Goal: Information Seeking & Learning: Compare options

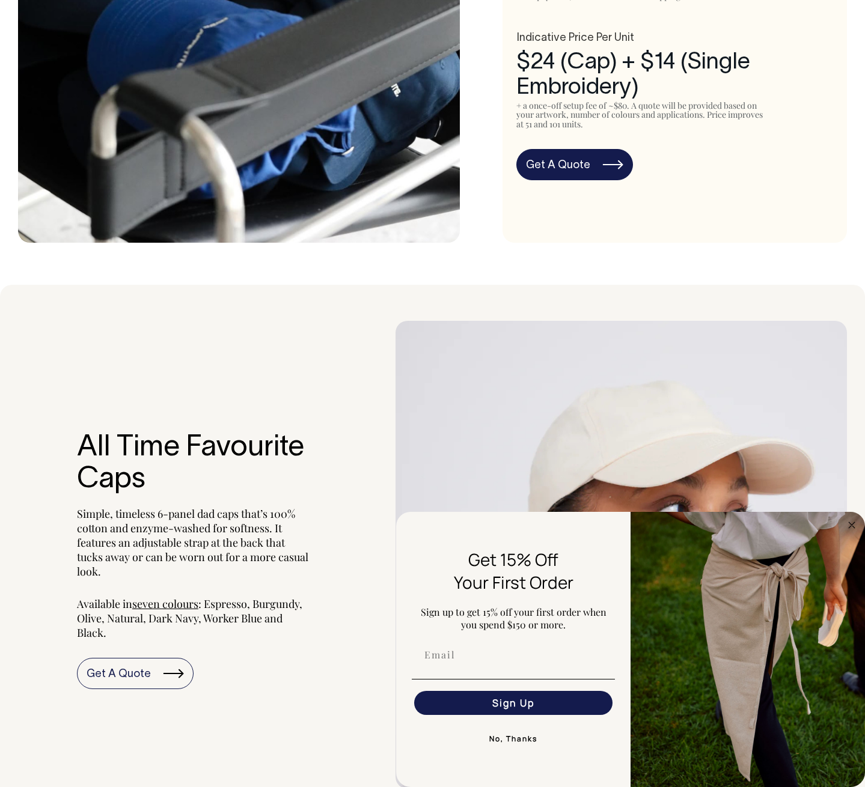
scroll to position [809, 0]
drag, startPoint x: 845, startPoint y: 528, endPoint x: 816, endPoint y: 520, distance: 29.7
click at [845, 528] on circle "Close dialog" at bounding box center [852, 525] width 14 height 14
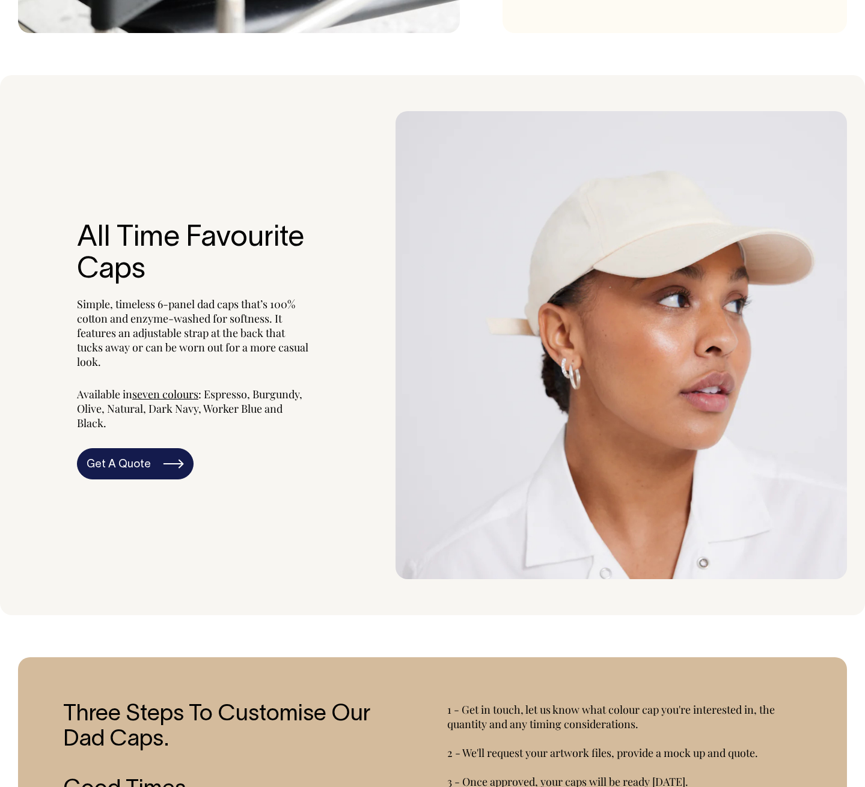
scroll to position [1018, 0]
click at [153, 397] on span "seven colours" at bounding box center [165, 393] width 66 height 14
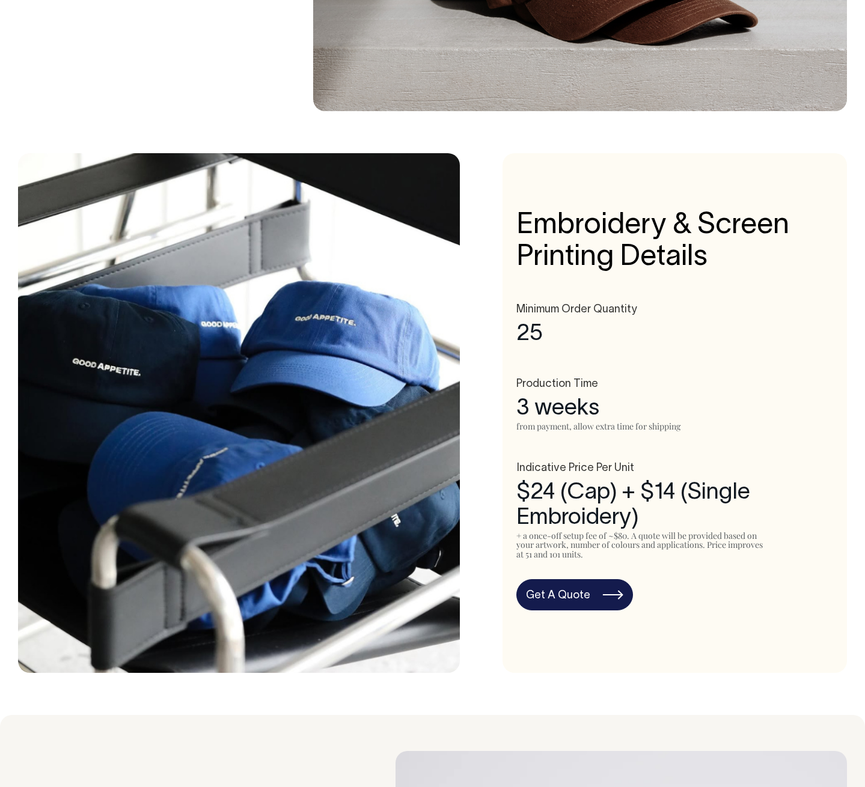
scroll to position [378, 0]
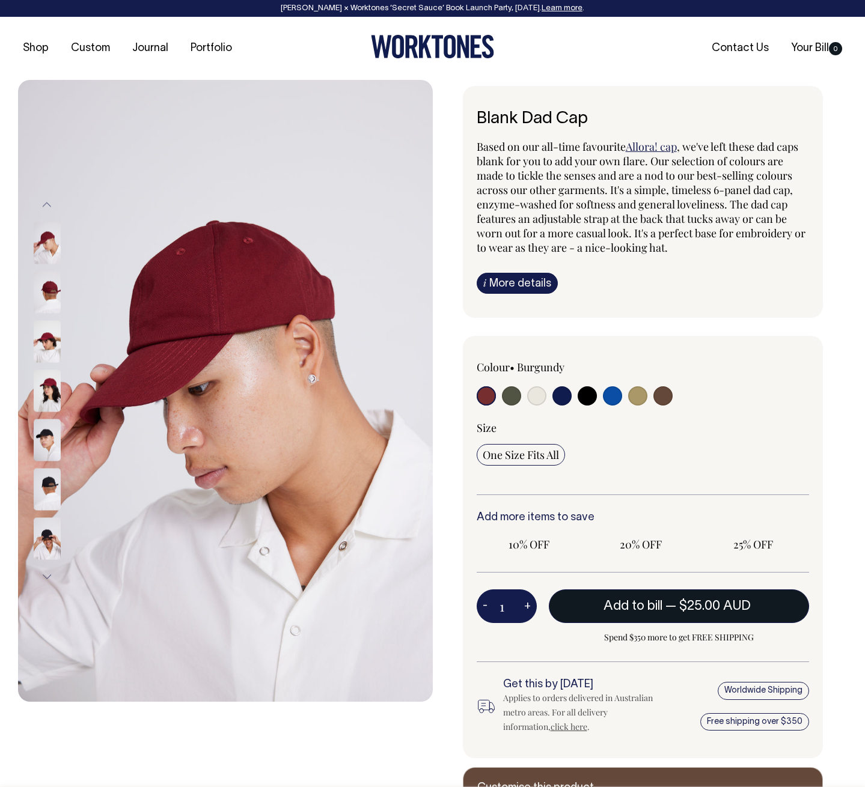
radio input "true"
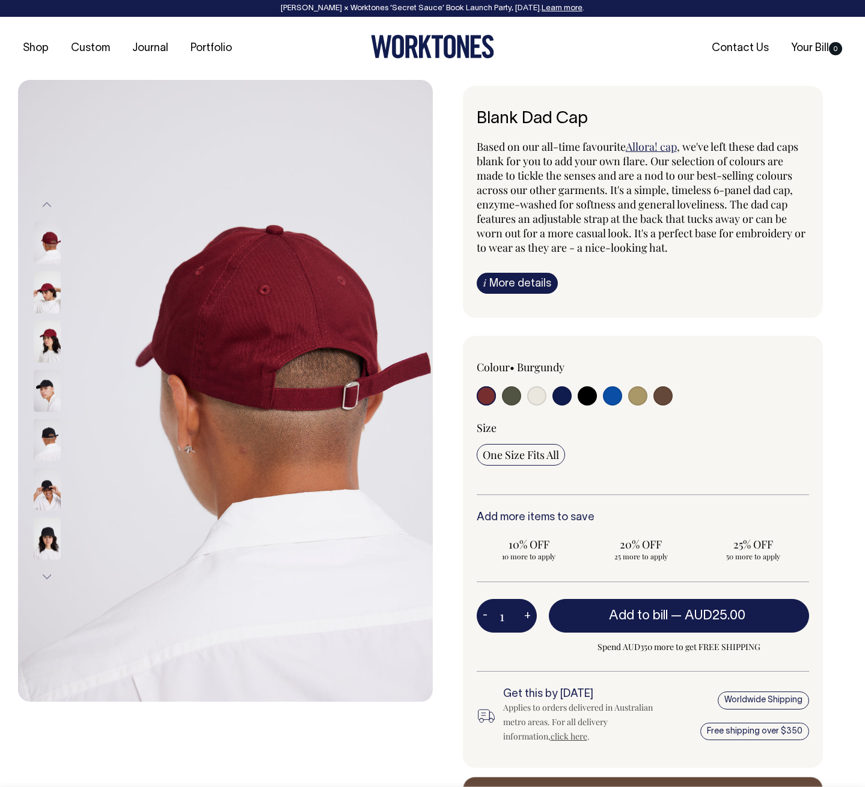
click at [611, 399] on input "radio" at bounding box center [612, 395] width 19 height 19
radio input "true"
select select "Worker Blue"
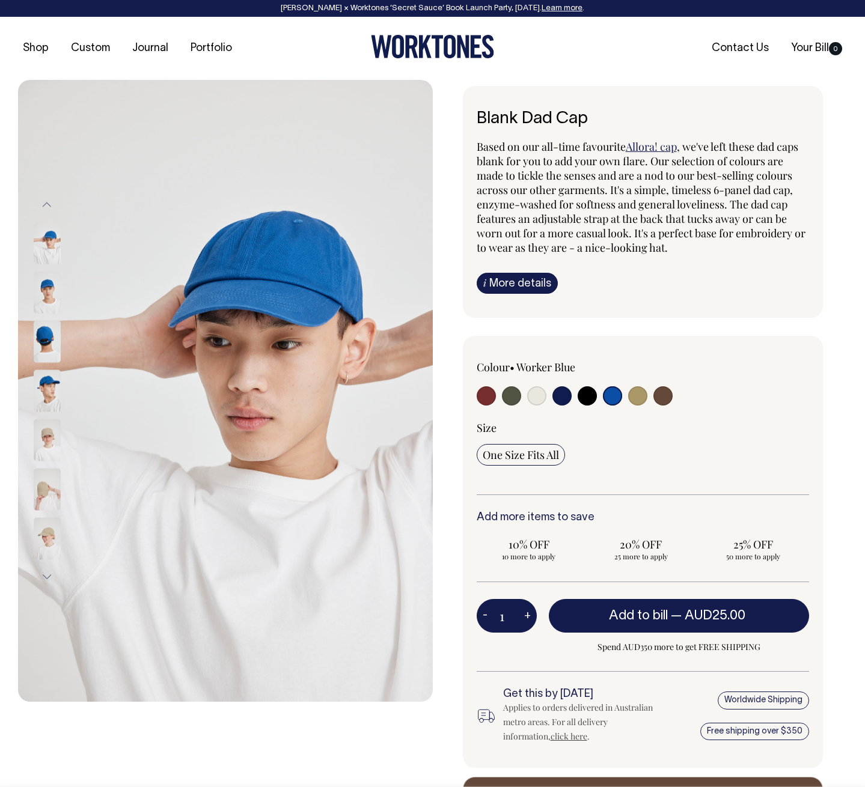
click at [487, 397] on input "radio" at bounding box center [485, 395] width 19 height 19
radio input "true"
select select "Burgundy"
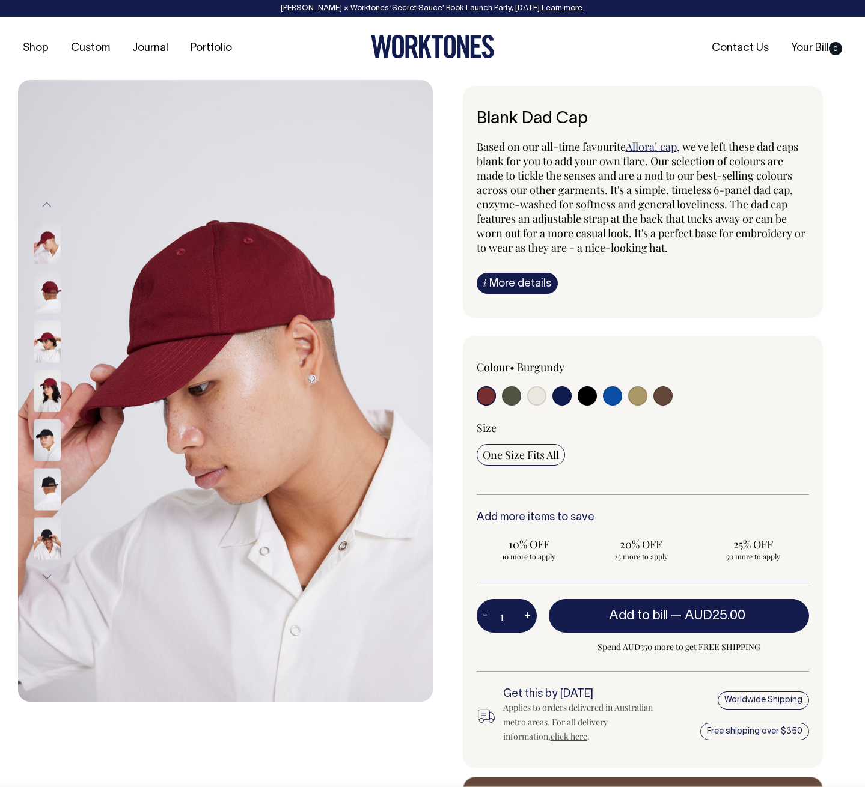
click at [515, 401] on input "radio" at bounding box center [511, 395] width 19 height 19
radio input "true"
select select "Olive"
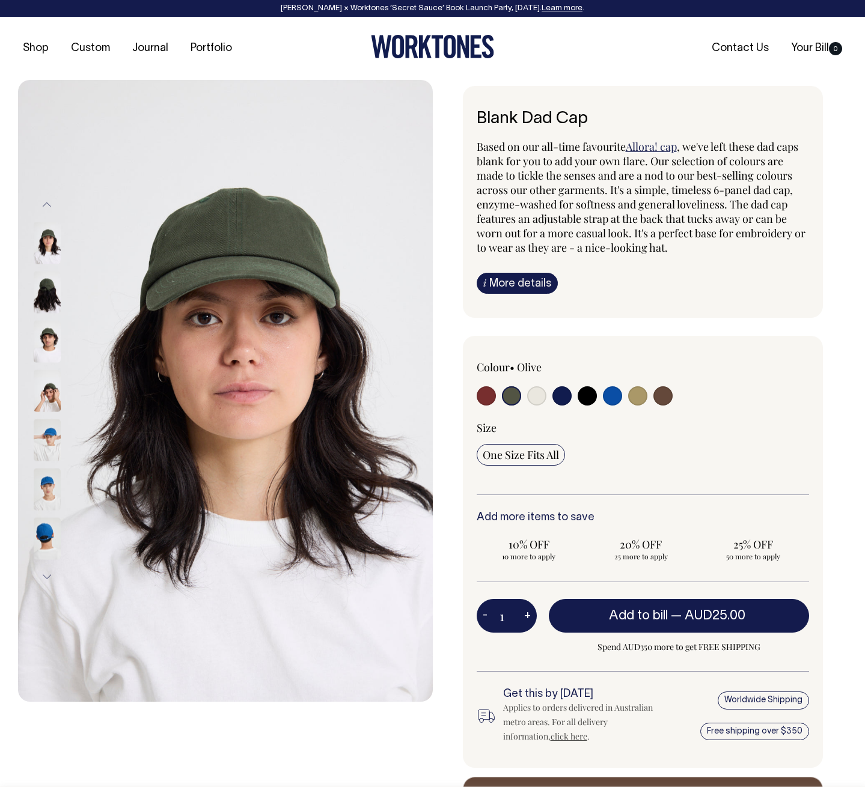
click at [536, 397] on input "radio" at bounding box center [536, 395] width 19 height 19
radio input "true"
select select "Natural"
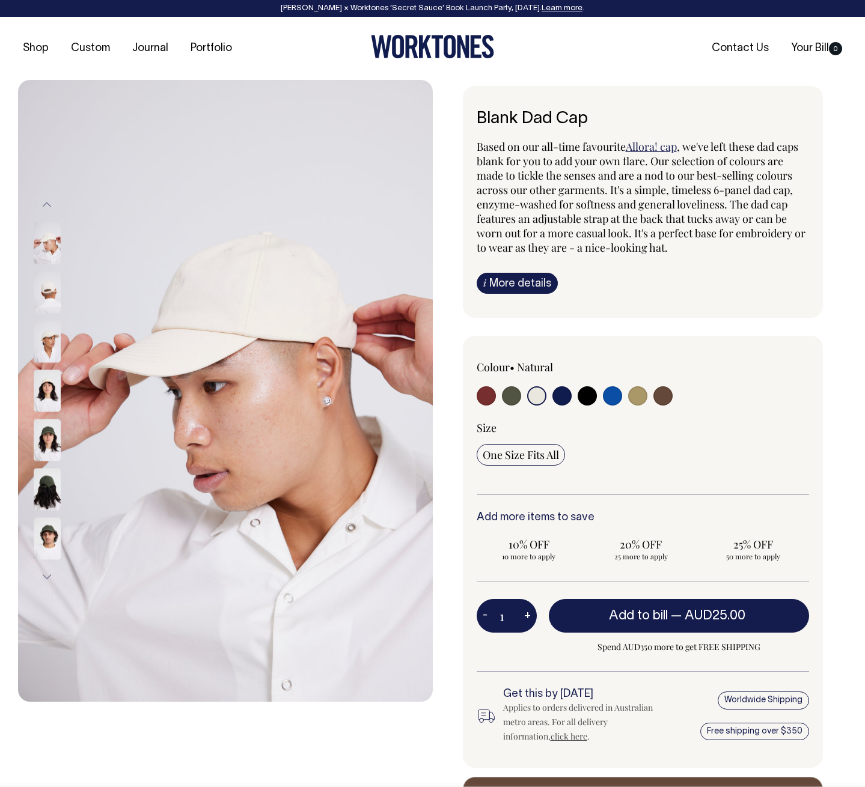
click at [562, 397] on input "radio" at bounding box center [561, 395] width 19 height 19
radio input "true"
select select "Dark Navy"
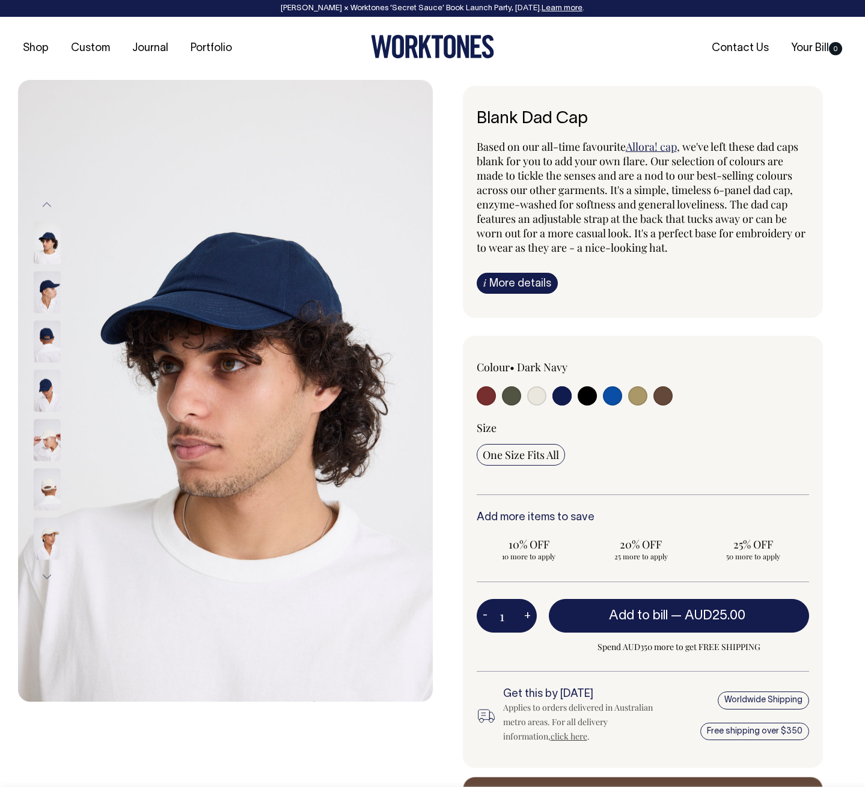
click at [586, 394] on input "radio" at bounding box center [586, 395] width 19 height 19
radio input "true"
select select "Black"
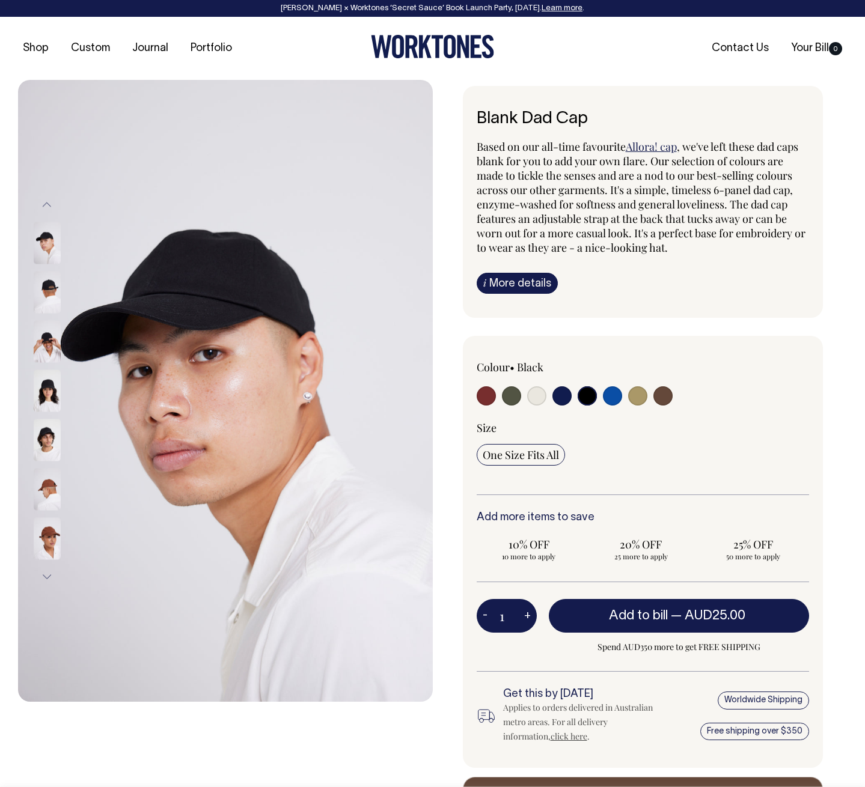
click at [609, 400] on input "radio" at bounding box center [612, 395] width 19 height 19
radio input "true"
select select "Worker Blue"
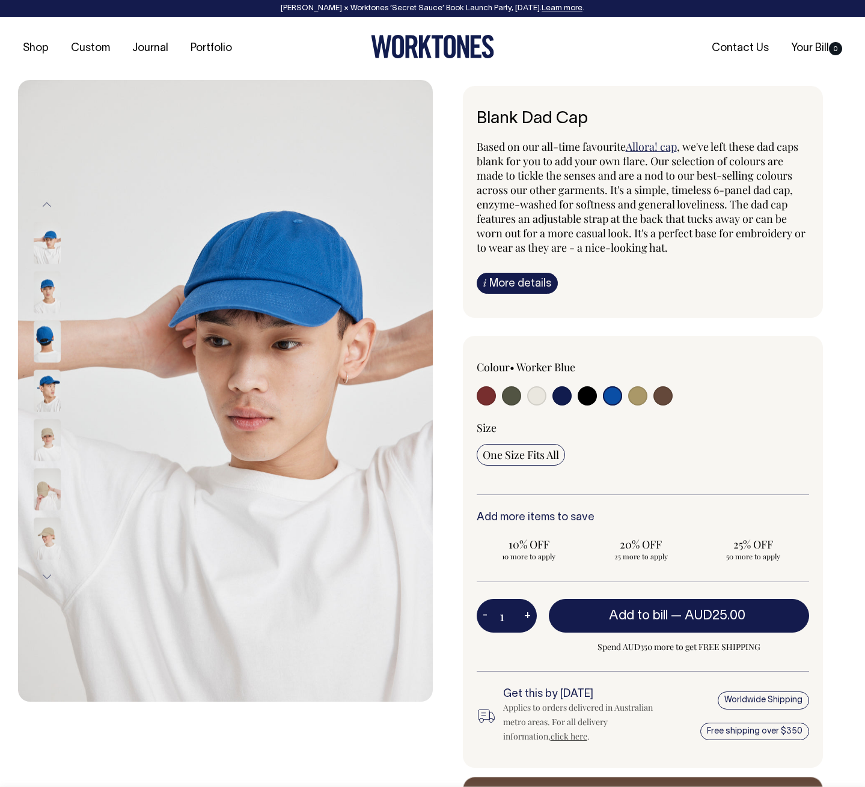
click at [640, 397] on input "radio" at bounding box center [637, 395] width 19 height 19
radio input "true"
select select "Washed Khaki"
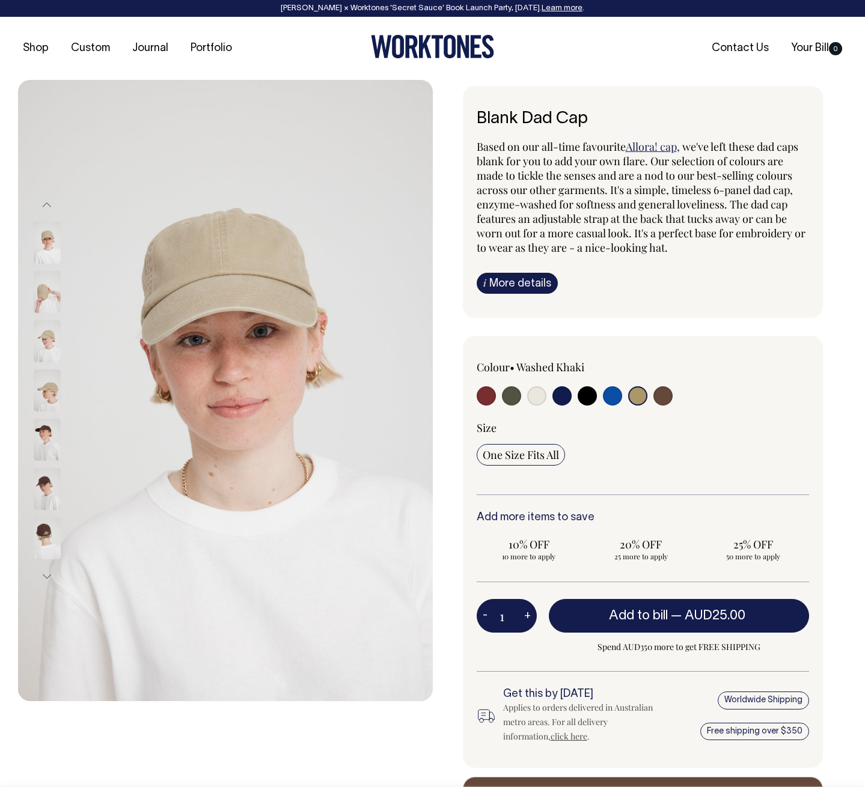
click at [666, 397] on input "radio" at bounding box center [662, 395] width 19 height 19
radio input "true"
select select "Espresso"
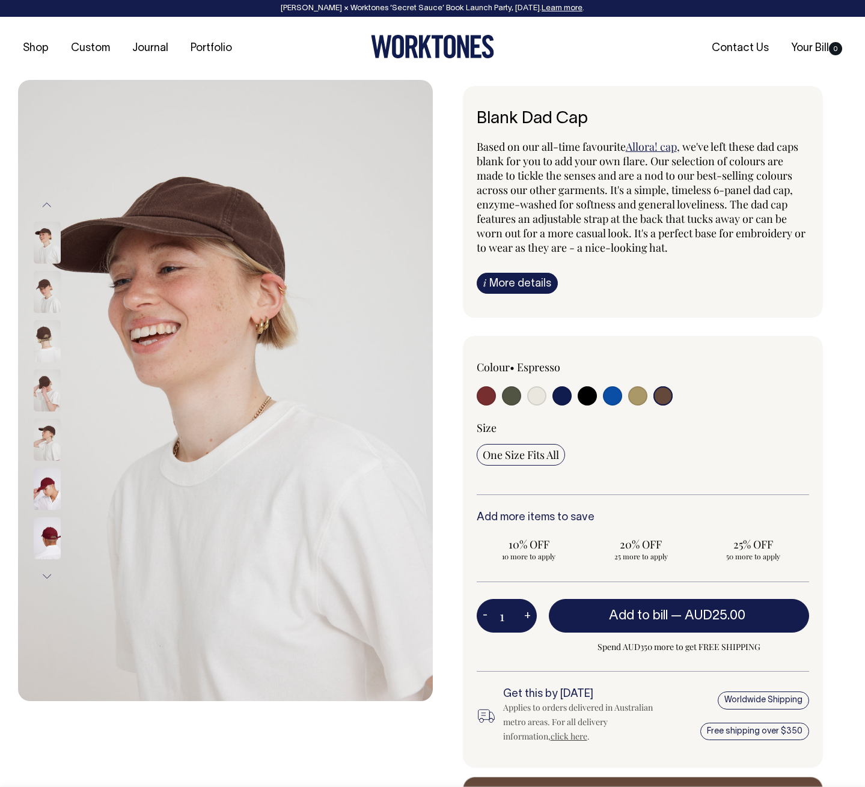
click at [506, 397] on input "radio" at bounding box center [511, 395] width 19 height 19
radio input "true"
select select "Olive"
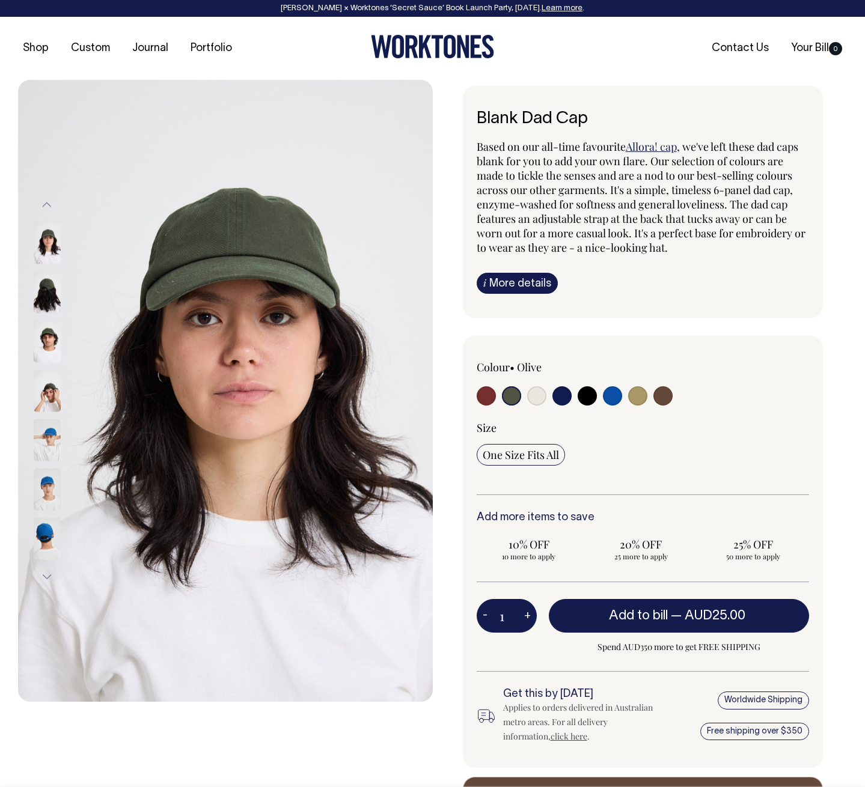
click at [564, 400] on input "radio" at bounding box center [561, 395] width 19 height 19
radio input "true"
select select "Dark Navy"
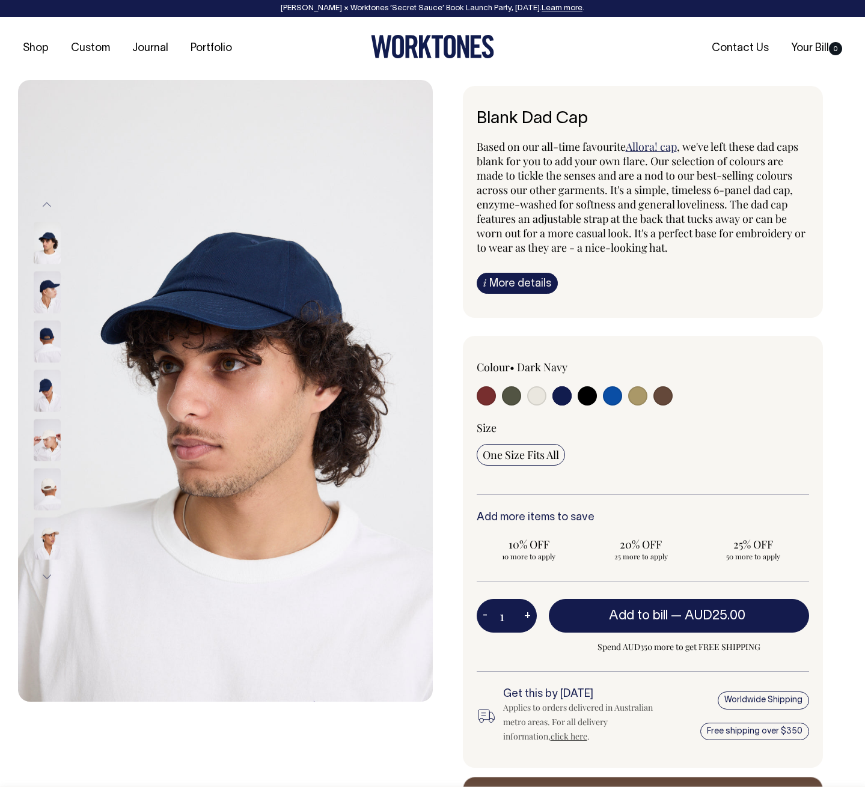
click at [661, 390] on input "radio" at bounding box center [662, 395] width 19 height 19
radio input "true"
select select "Espresso"
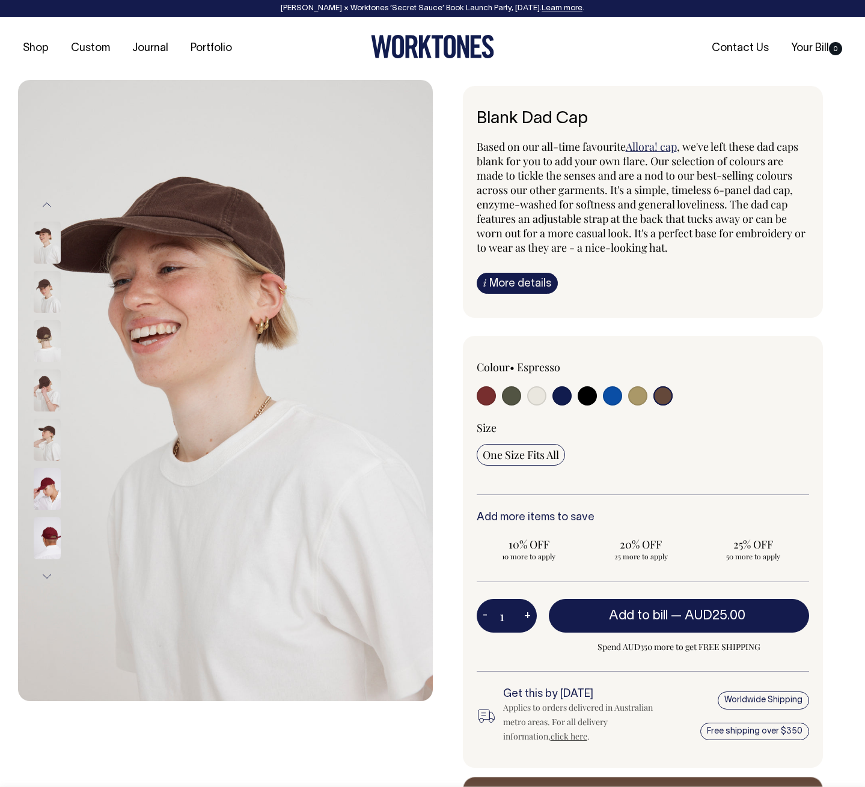
click at [538, 398] on input "radio" at bounding box center [536, 395] width 19 height 19
radio input "true"
select select "Natural"
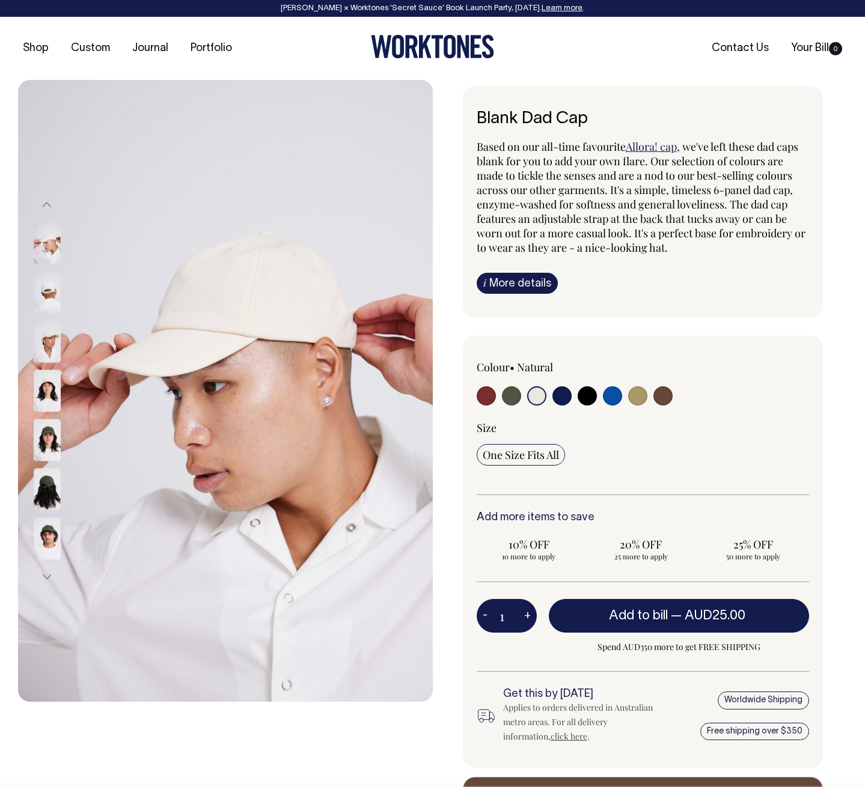
click at [508, 398] on input "radio" at bounding box center [511, 395] width 19 height 19
radio input "true"
select select "Olive"
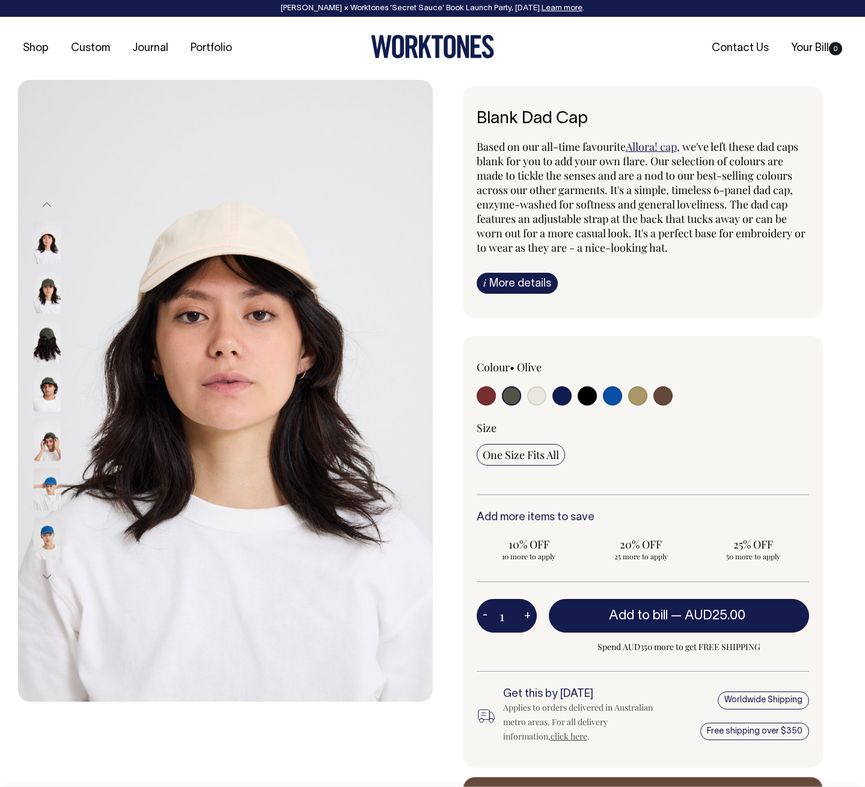
click at [510, 396] on input "radio" at bounding box center [511, 395] width 19 height 19
click at [758, 534] on input "25% OFF 50 more to apply" at bounding box center [752, 549] width 105 height 31
radio input "true"
type input "50"
radio input "true"
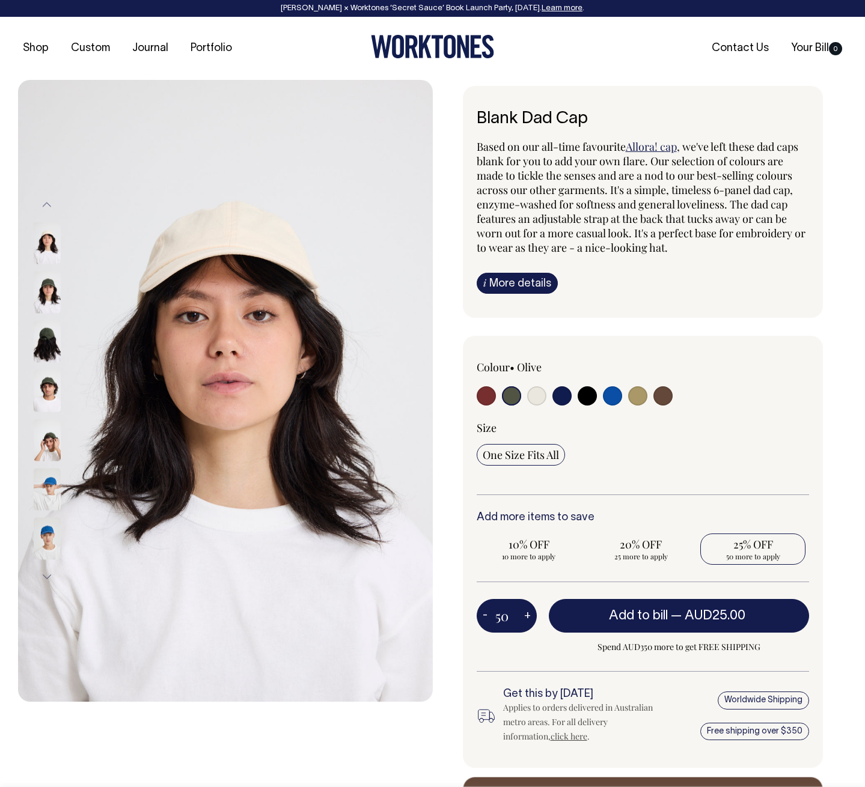
select select
type input "50"
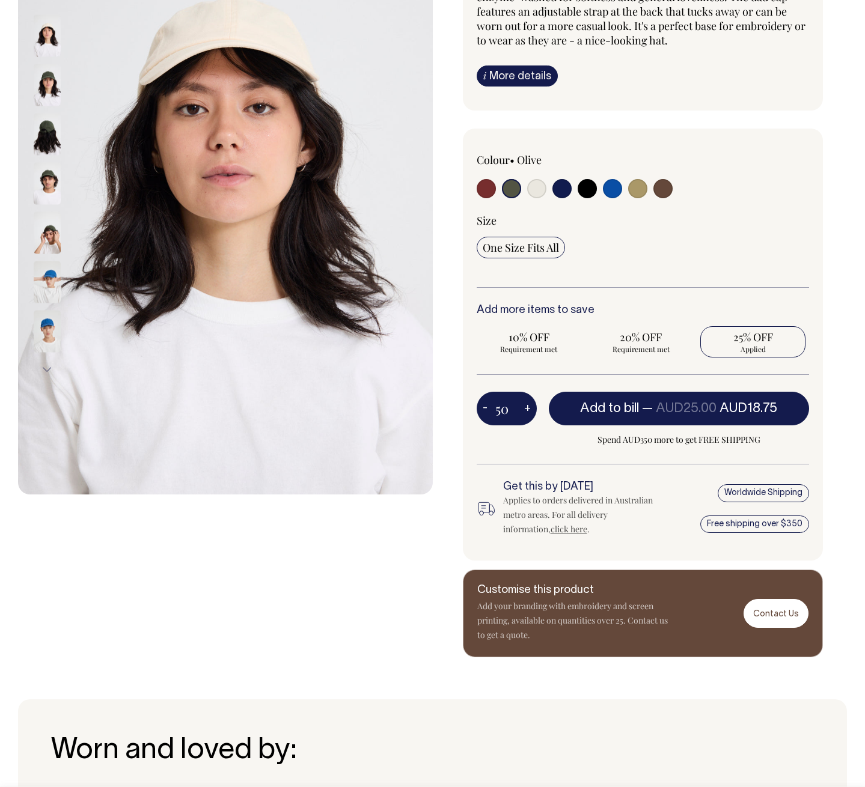
scroll to position [208, 0]
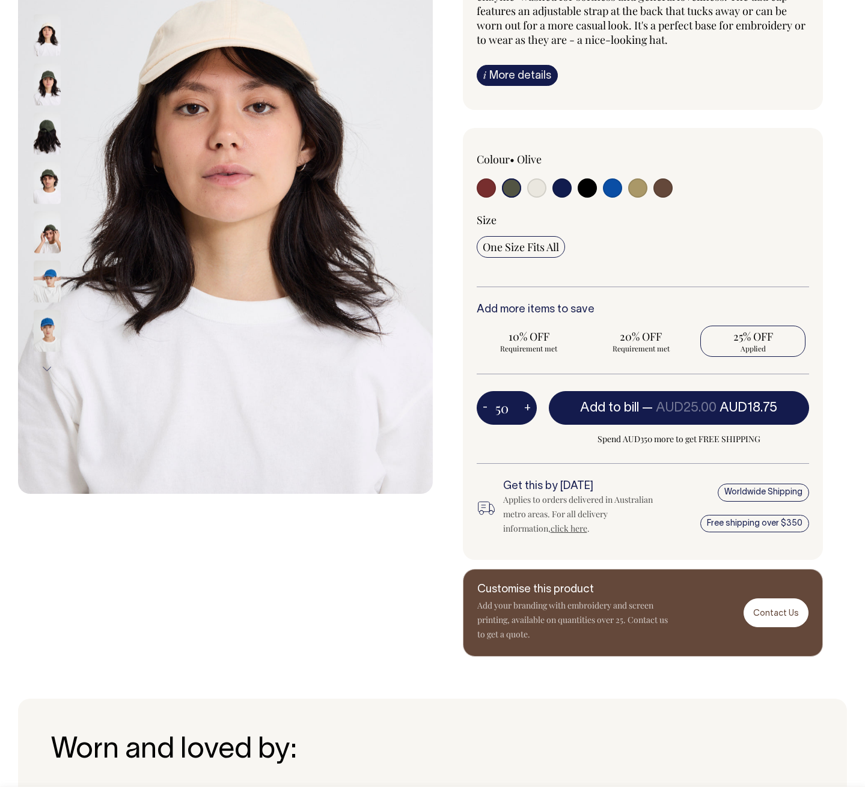
click at [758, 344] on span "Applied" at bounding box center [752, 349] width 93 height 10
click at [758, 344] on input "25% OFF Applied" at bounding box center [752, 341] width 105 height 31
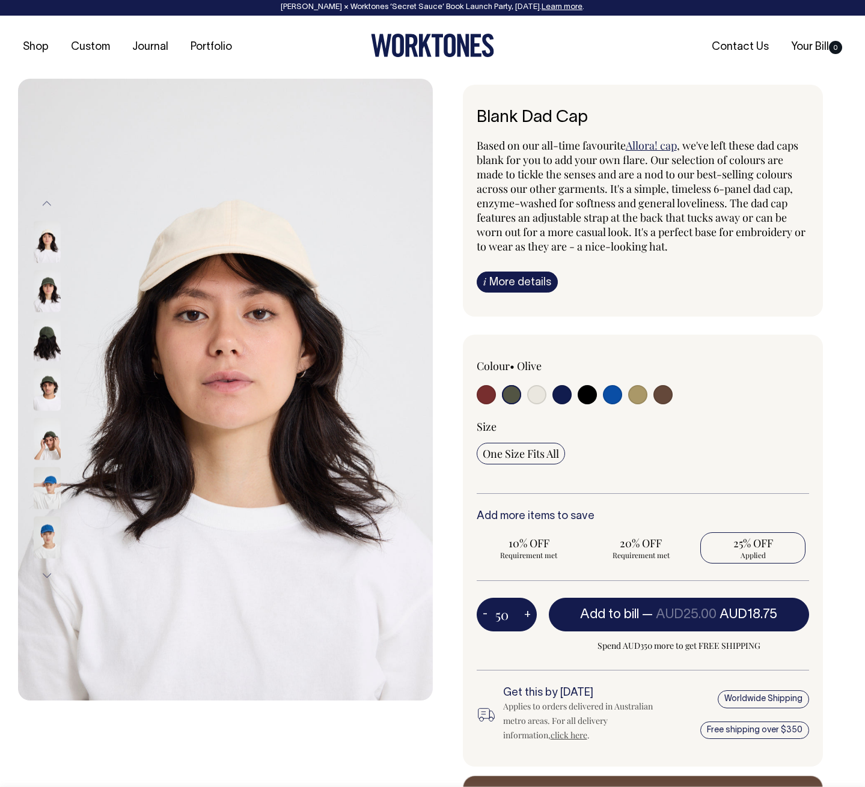
scroll to position [1, 0]
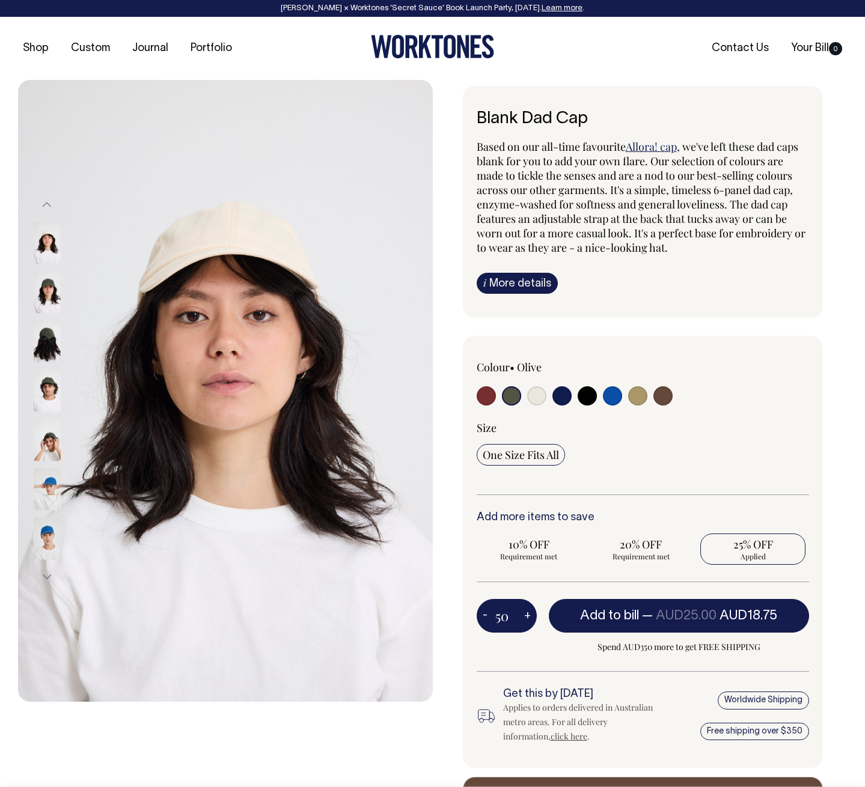
click at [487, 395] on input "radio" at bounding box center [485, 395] width 19 height 19
radio input "true"
select select "Burgundy"
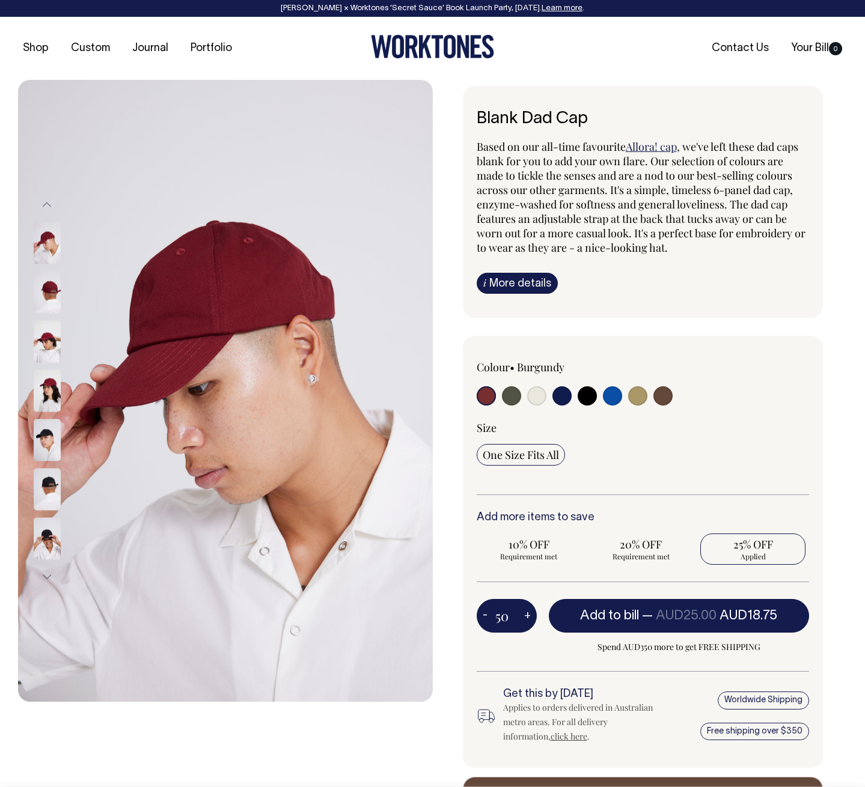
click at [48, 391] on img at bounding box center [47, 391] width 27 height 42
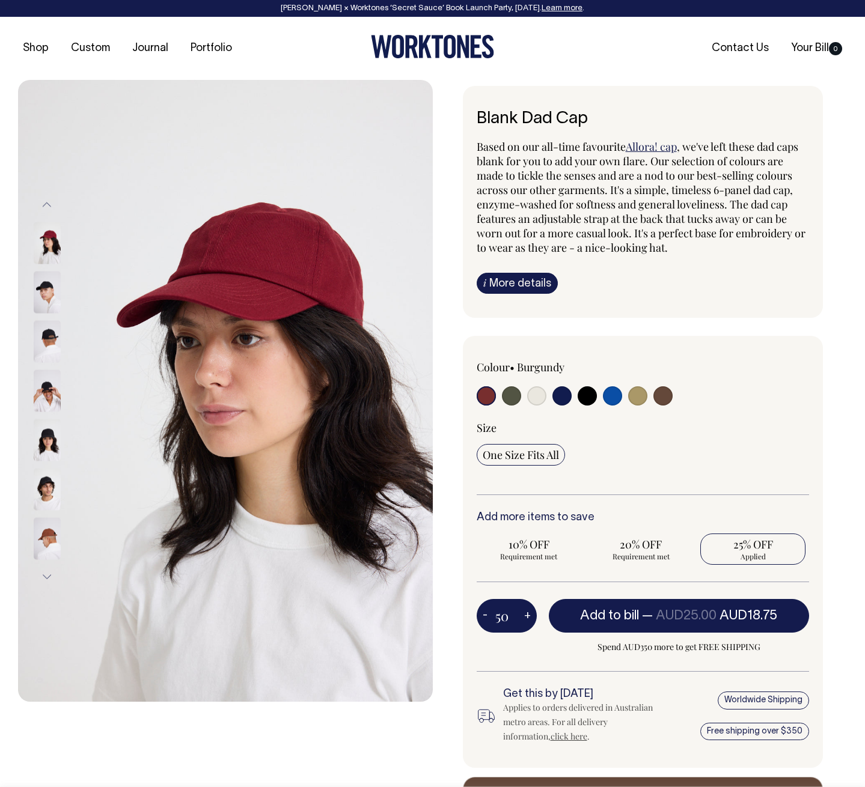
click at [55, 289] on img at bounding box center [47, 293] width 27 height 42
click at [47, 544] on img at bounding box center [47, 539] width 27 height 42
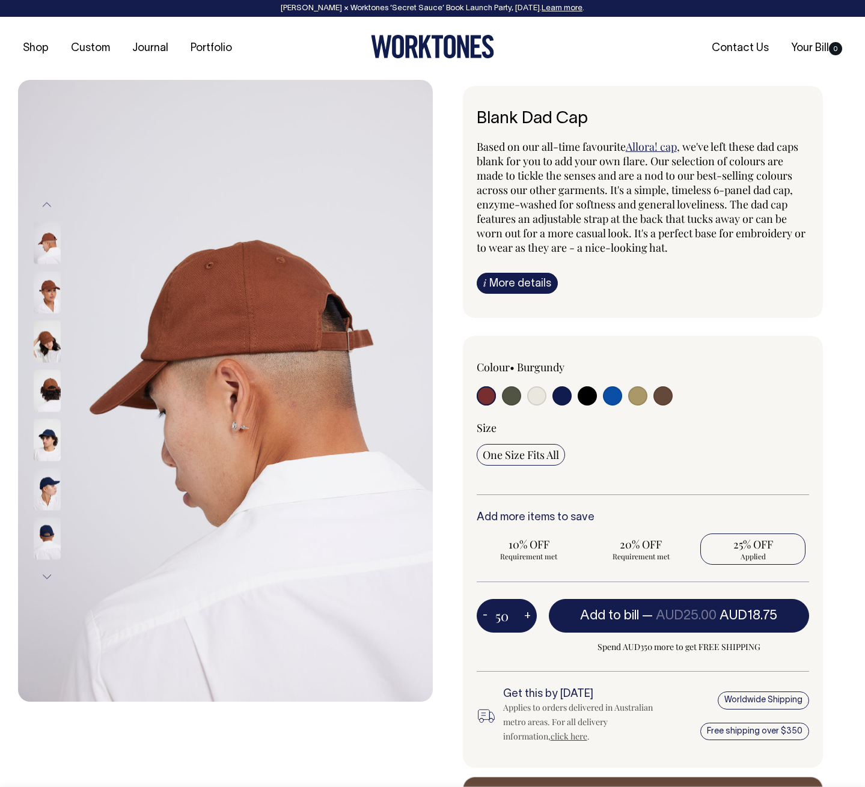
click at [663, 395] on input "radio" at bounding box center [662, 395] width 19 height 19
radio input "true"
select select "Espresso"
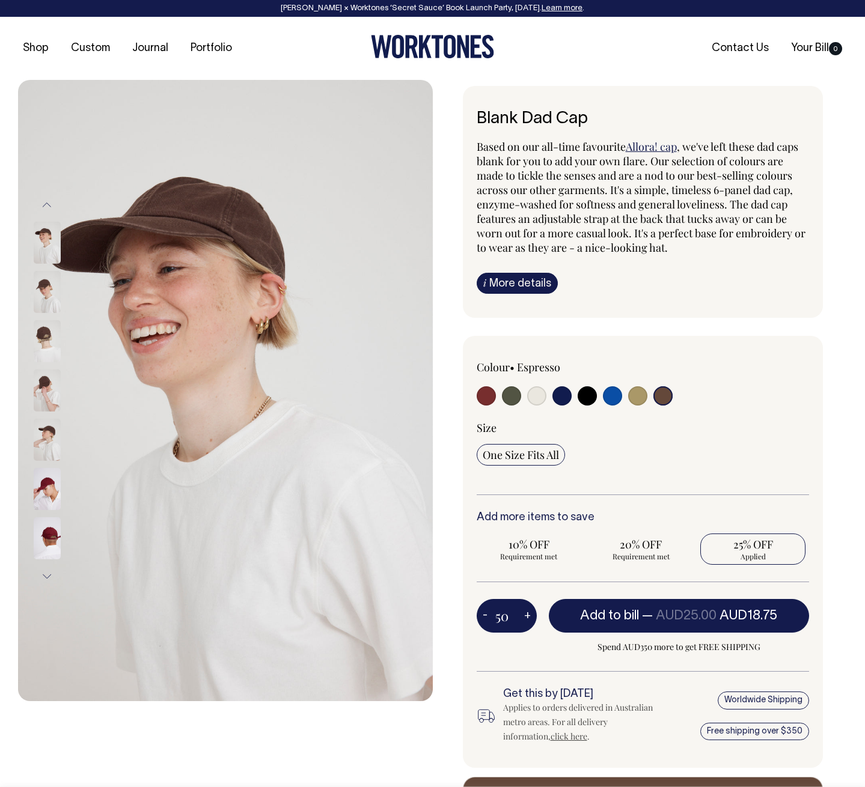
click at [484, 397] on input "radio" at bounding box center [485, 395] width 19 height 19
radio input "true"
select select "Burgundy"
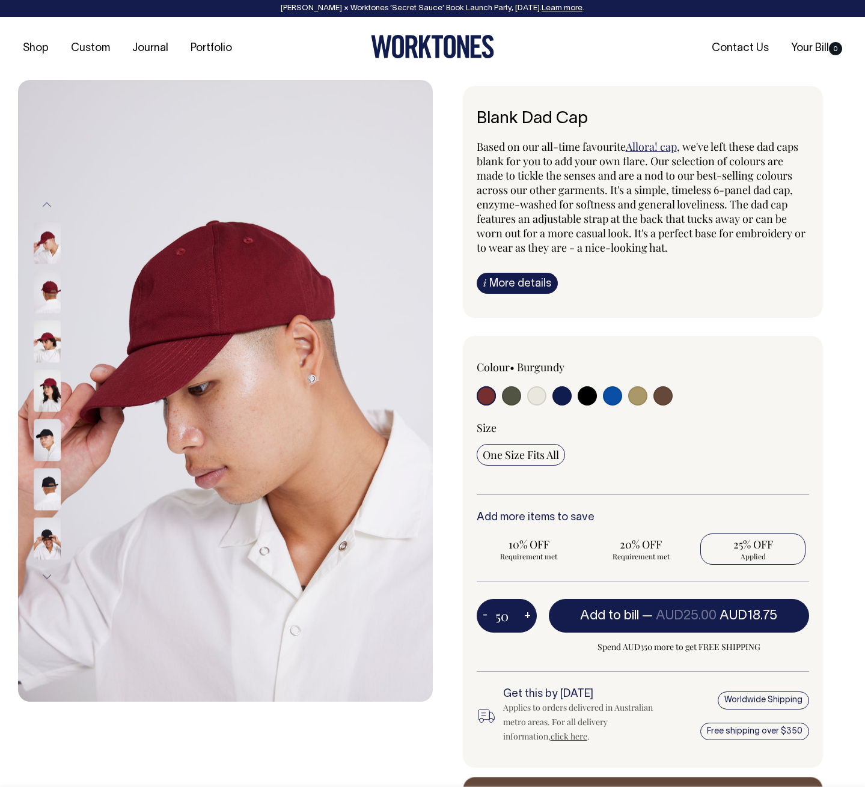
click at [43, 294] on img at bounding box center [47, 293] width 27 height 42
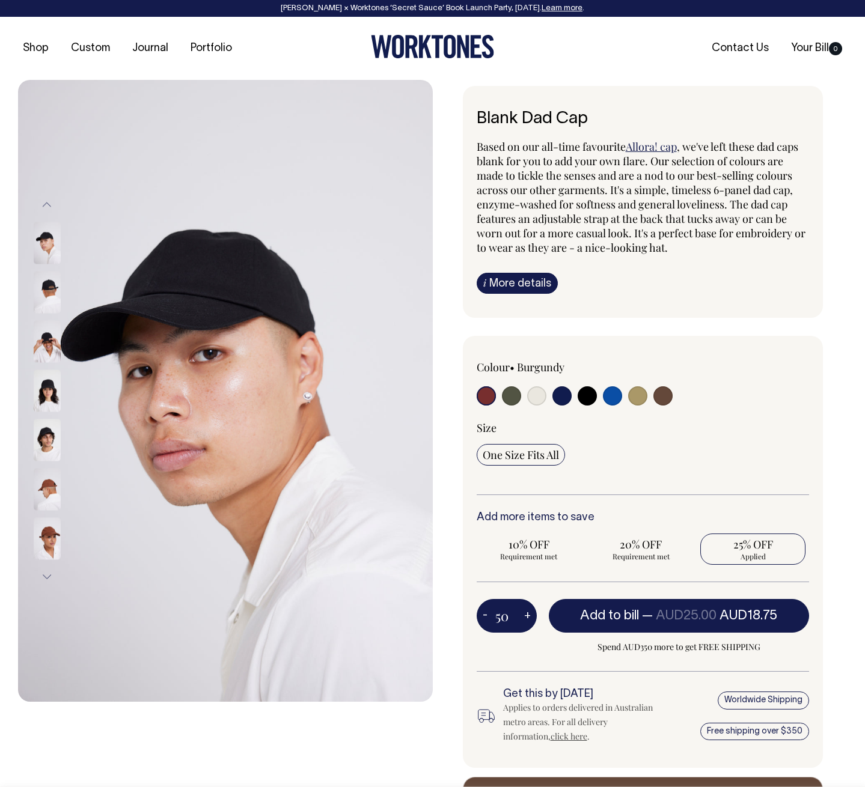
click at [47, 539] on img at bounding box center [47, 539] width 27 height 42
click at [41, 491] on img at bounding box center [47, 490] width 27 height 42
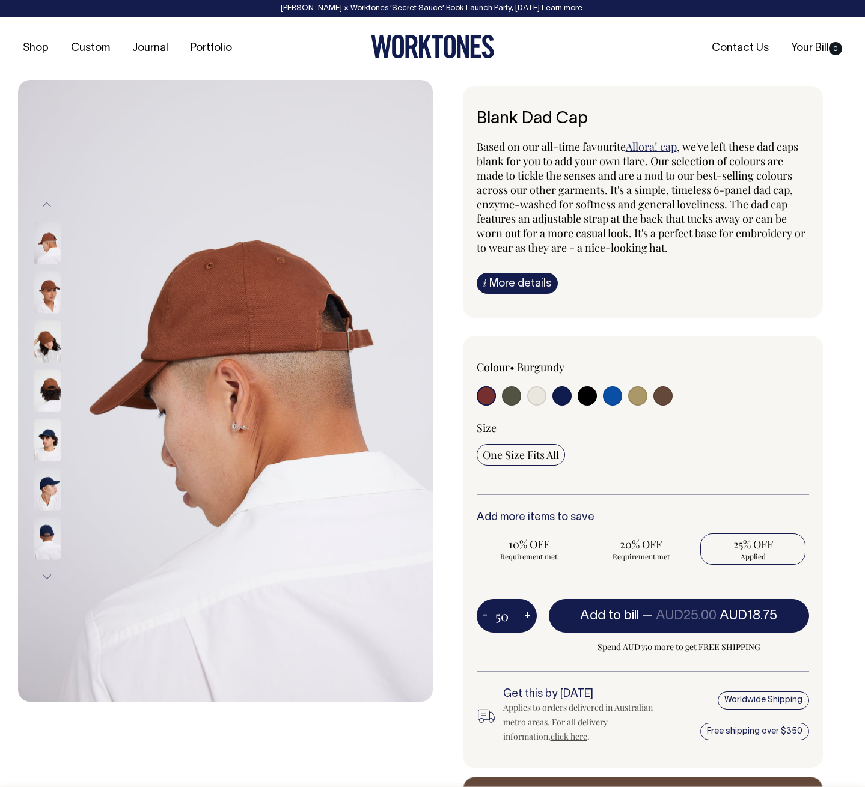
click at [48, 295] on img at bounding box center [47, 293] width 27 height 42
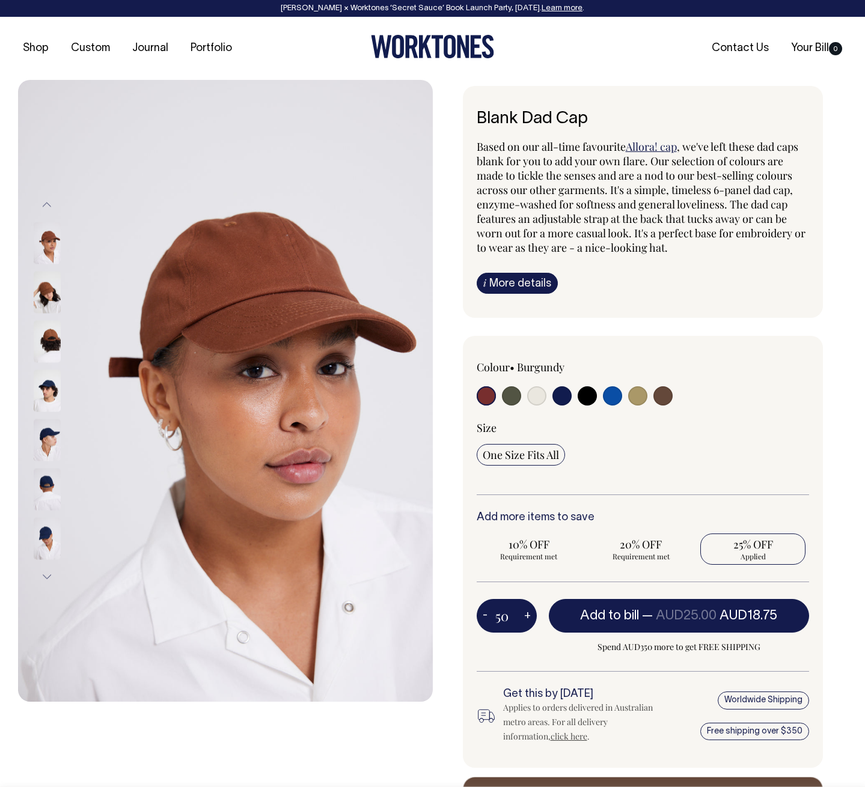
click at [44, 300] on img at bounding box center [47, 293] width 27 height 42
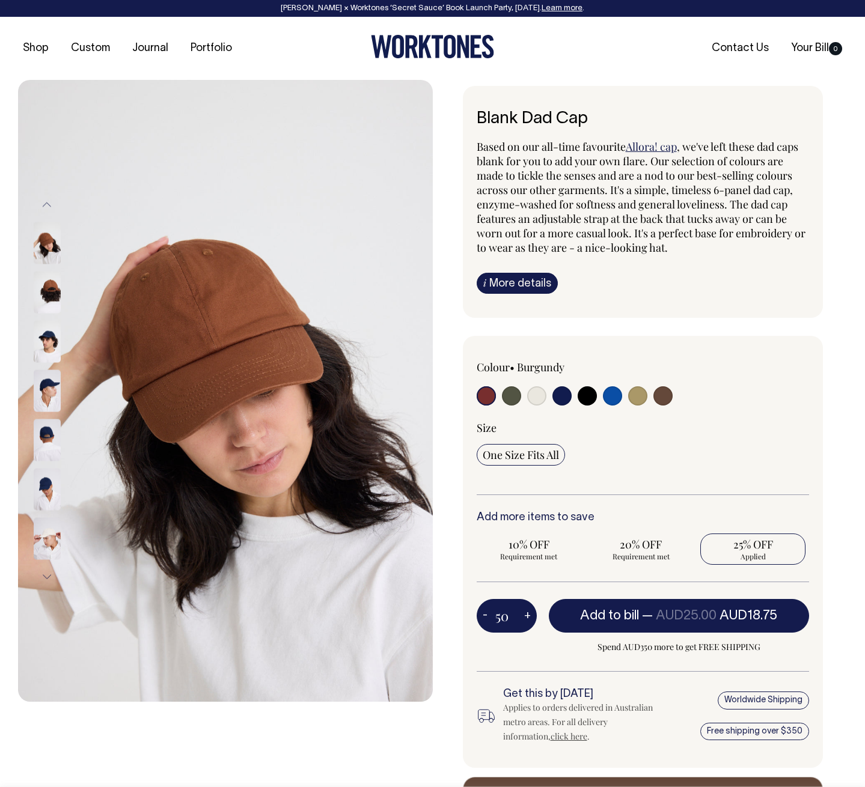
click at [485, 396] on input "radio" at bounding box center [485, 395] width 19 height 19
click at [665, 394] on input "radio" at bounding box center [662, 395] width 19 height 19
radio input "true"
select select "Espresso"
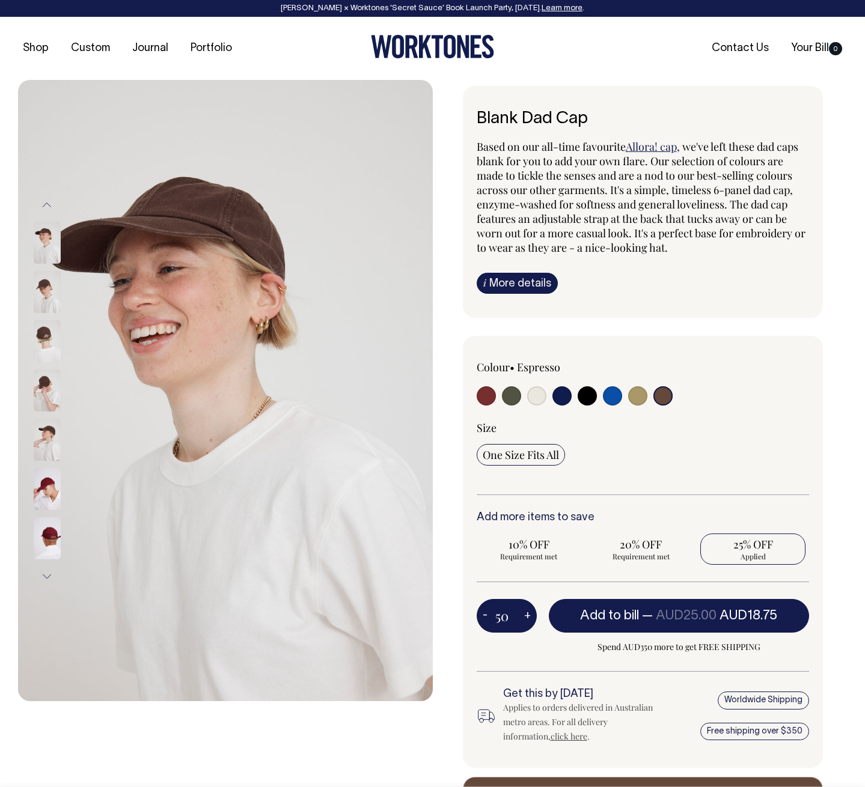
click at [638, 395] on input "radio" at bounding box center [637, 395] width 19 height 19
radio input "true"
select select "Washed Khaki"
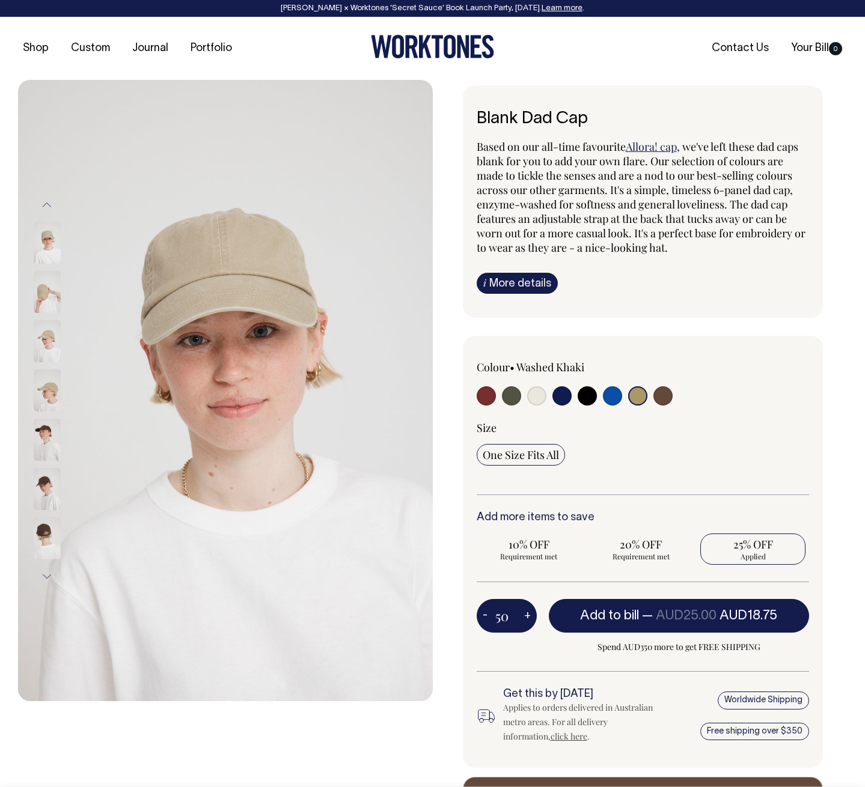
click at [598, 396] on div at bounding box center [542, 397] width 133 height 22
click at [607, 395] on input "radio" at bounding box center [612, 395] width 19 height 19
radio input "true"
select select "Worker Blue"
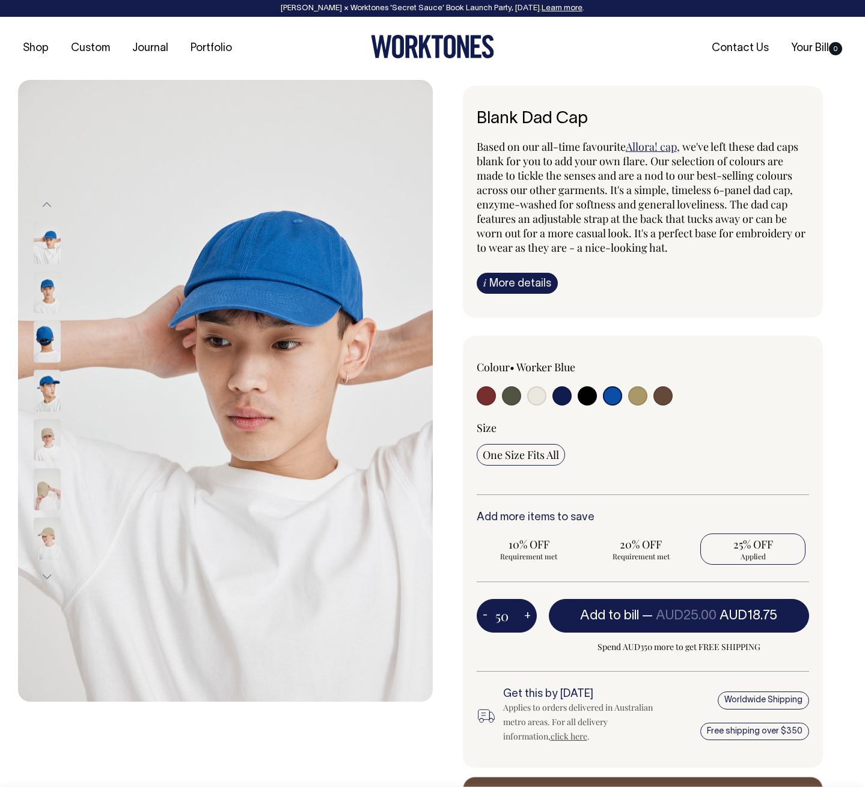
click at [587, 395] on input "radio" at bounding box center [586, 395] width 19 height 19
radio input "true"
select select "Black"
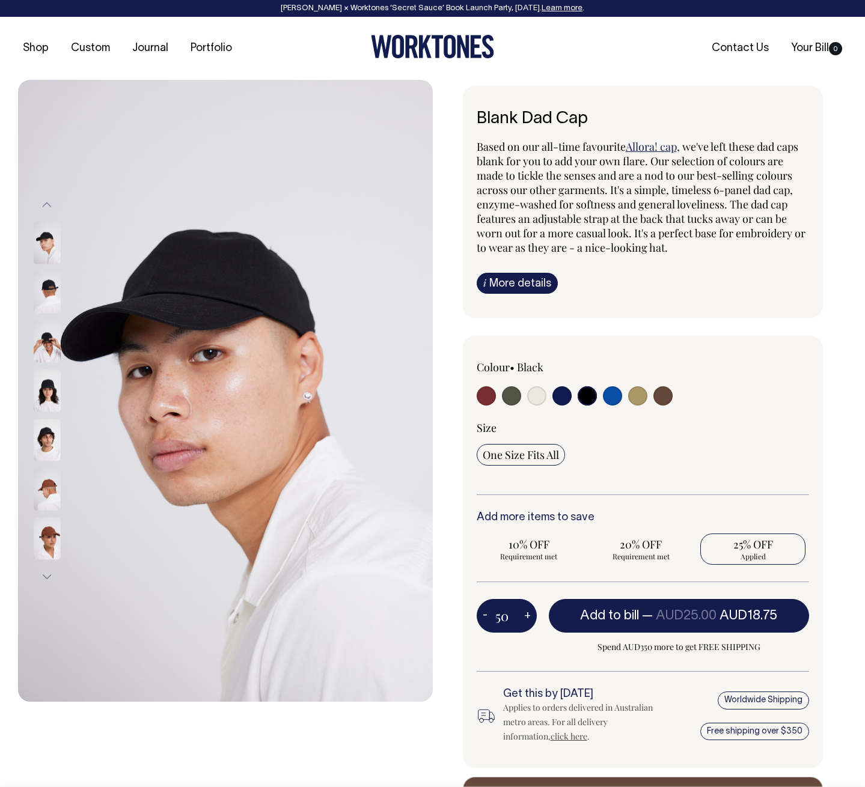
click at [568, 395] on input "radio" at bounding box center [561, 395] width 19 height 19
radio input "true"
select select "Dark Navy"
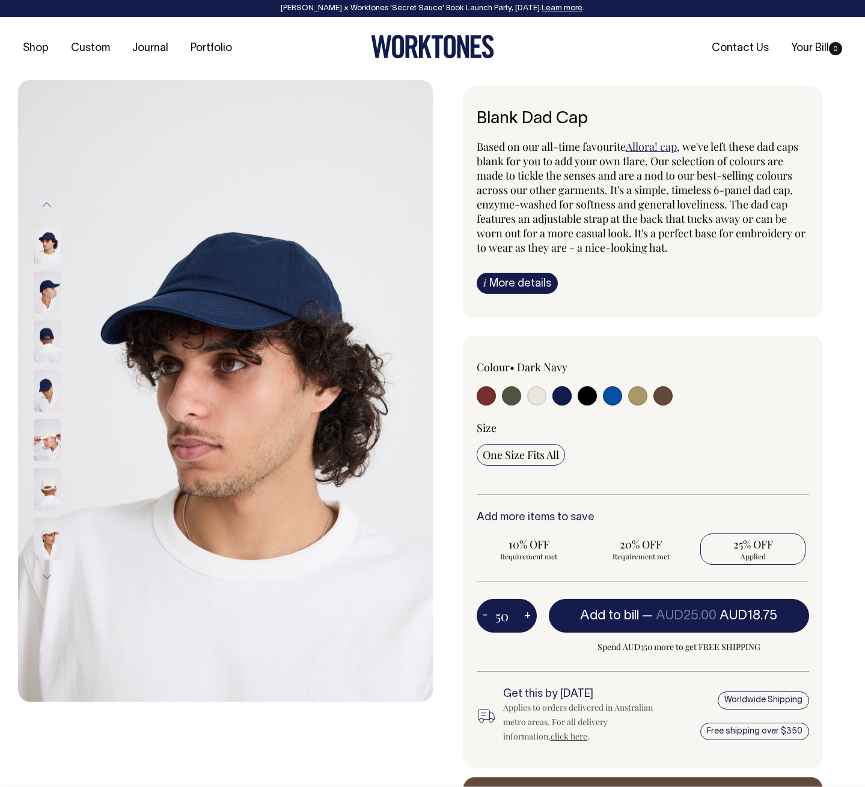
click at [524, 398] on div at bounding box center [542, 397] width 133 height 22
click at [538, 397] on input "radio" at bounding box center [536, 395] width 19 height 19
radio input "true"
select select "Natural"
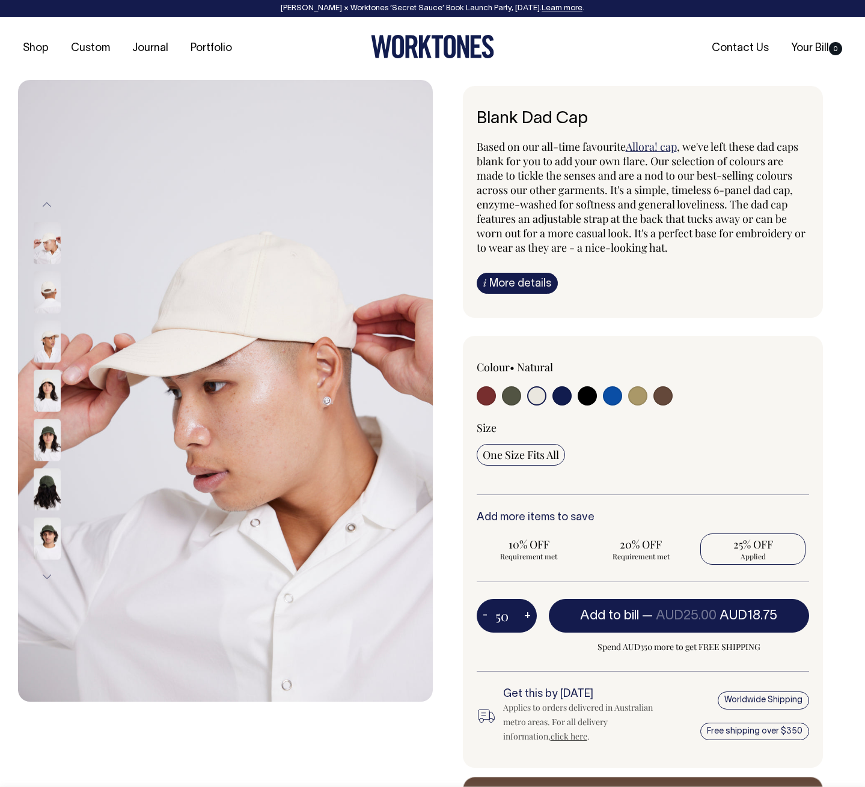
click at [509, 397] on input "radio" at bounding box center [511, 395] width 19 height 19
radio input "true"
select select "Olive"
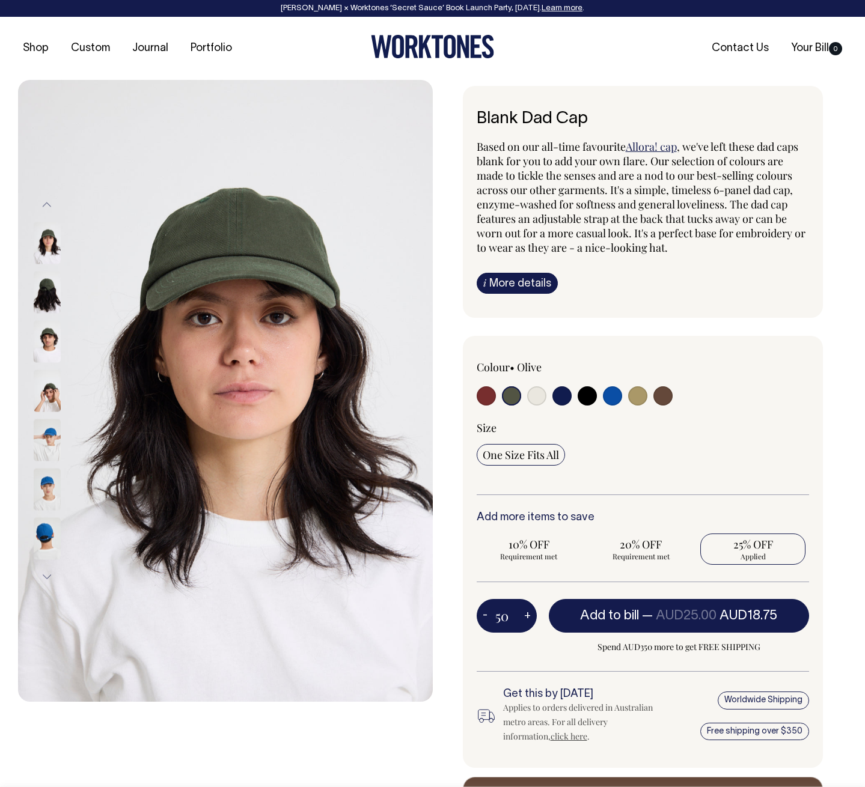
click at [489, 396] on input "radio" at bounding box center [485, 395] width 19 height 19
radio input "true"
select select "Burgundy"
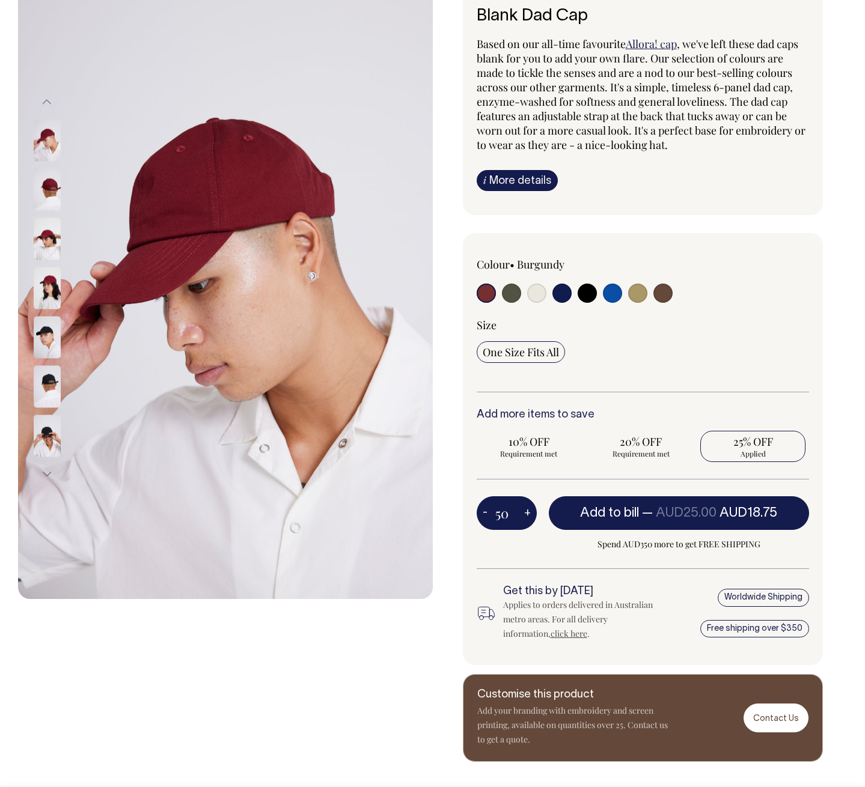
scroll to position [103, 0]
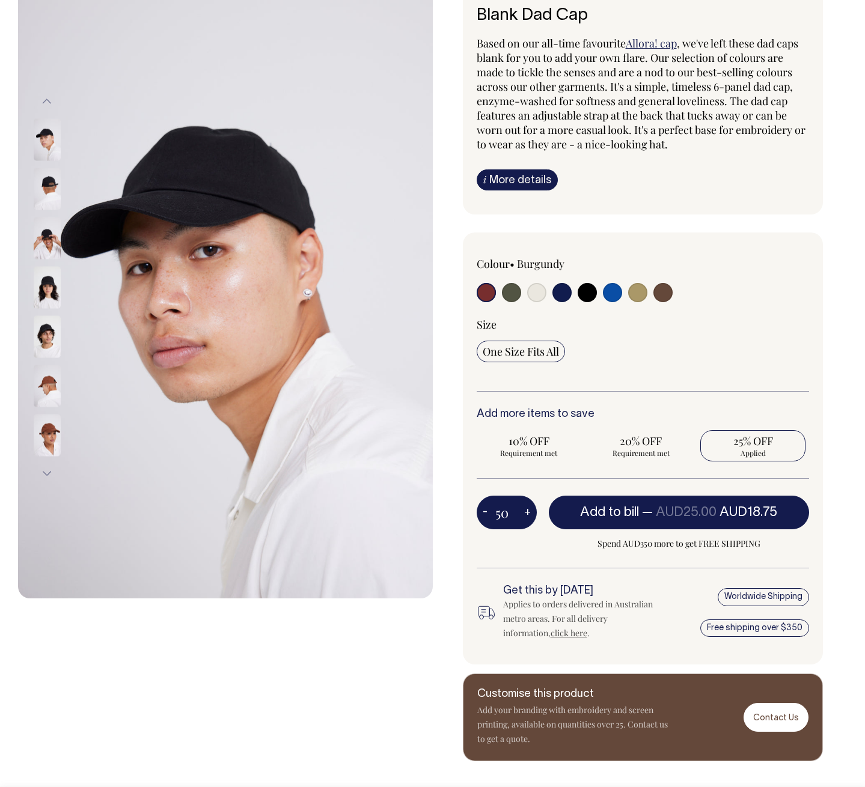
click at [45, 428] on img at bounding box center [47, 436] width 27 height 42
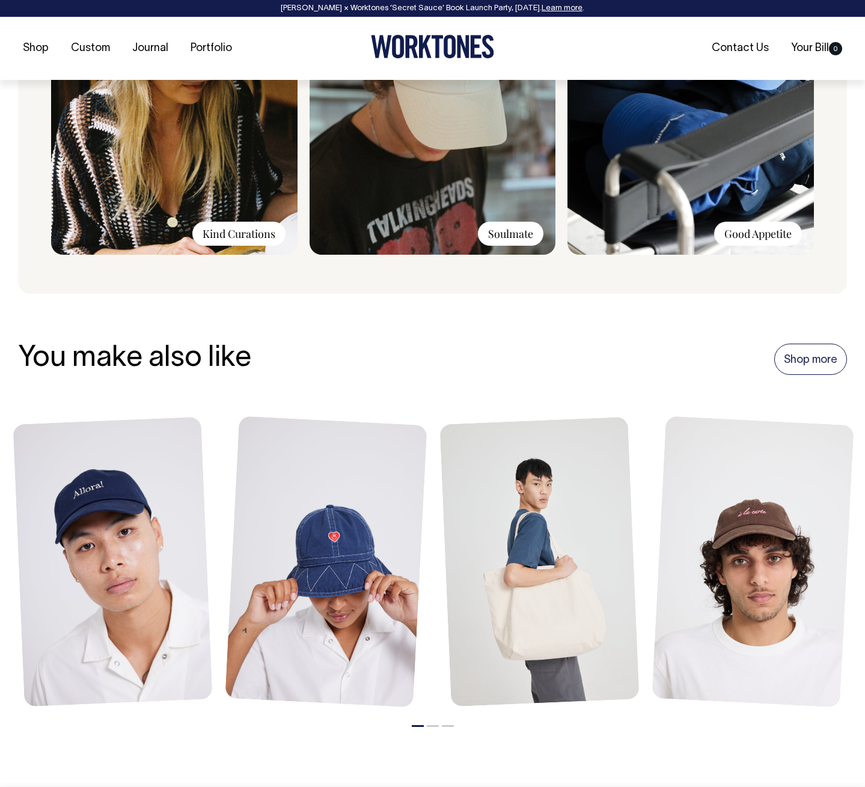
scroll to position [1069, 0]
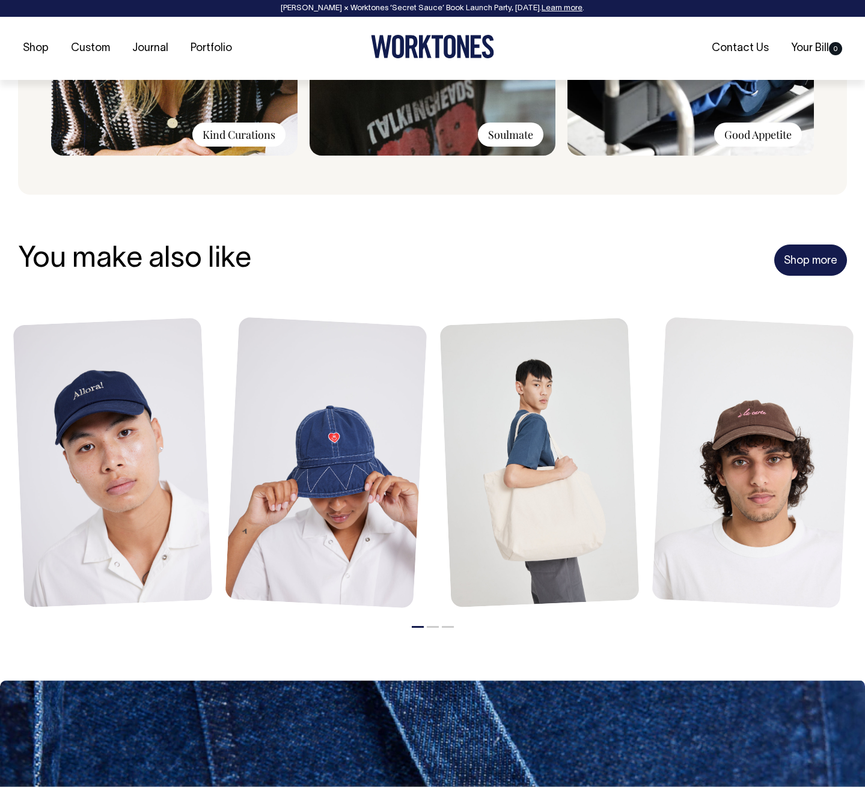
click at [794, 251] on link "Shop more" at bounding box center [810, 260] width 73 height 31
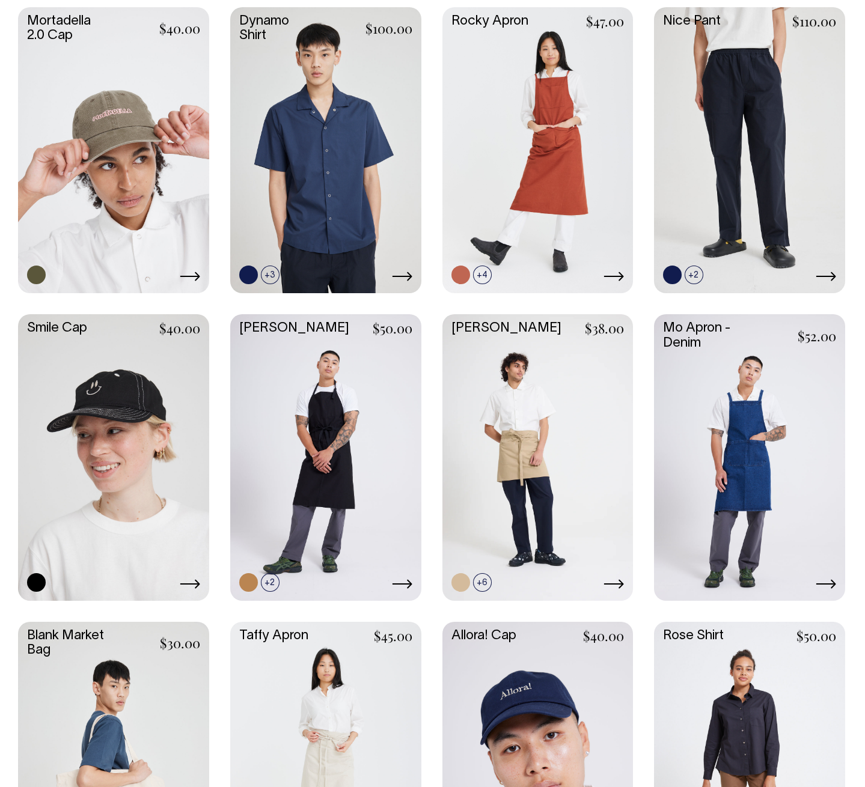
scroll to position [1206, 0]
click at [111, 177] on link at bounding box center [113, 149] width 191 height 284
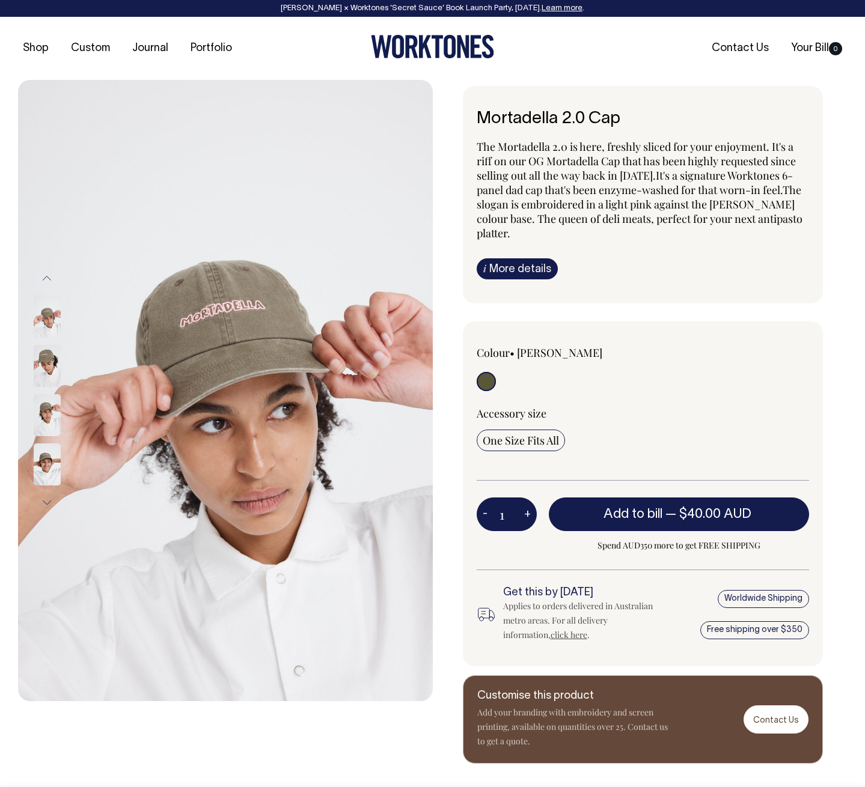
click at [43, 466] on img at bounding box center [47, 464] width 27 height 42
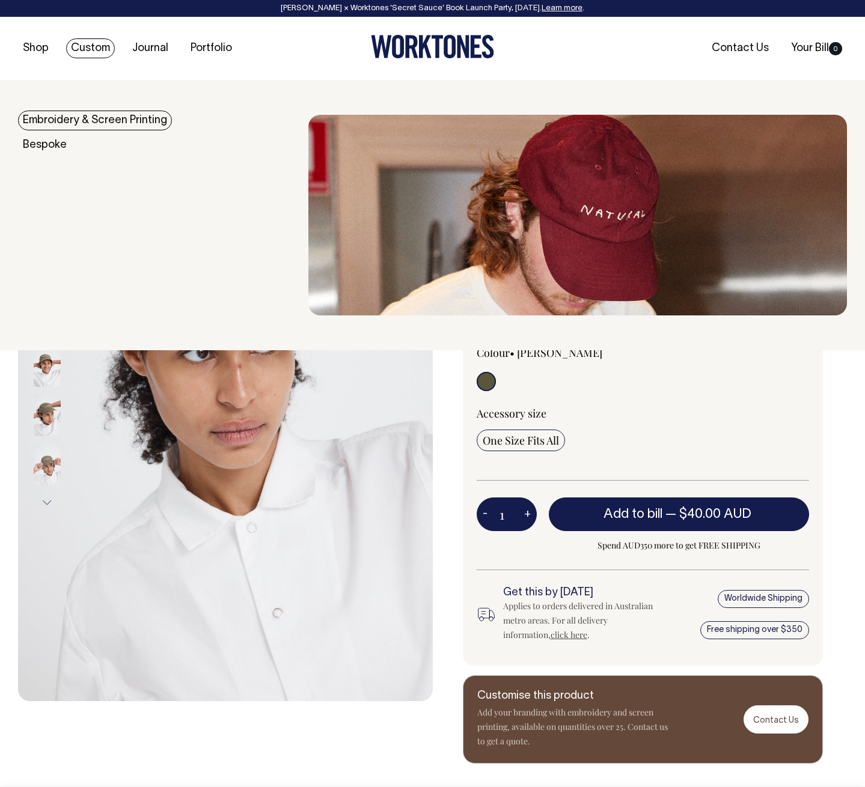
click at [93, 50] on link "Custom" at bounding box center [90, 48] width 49 height 20
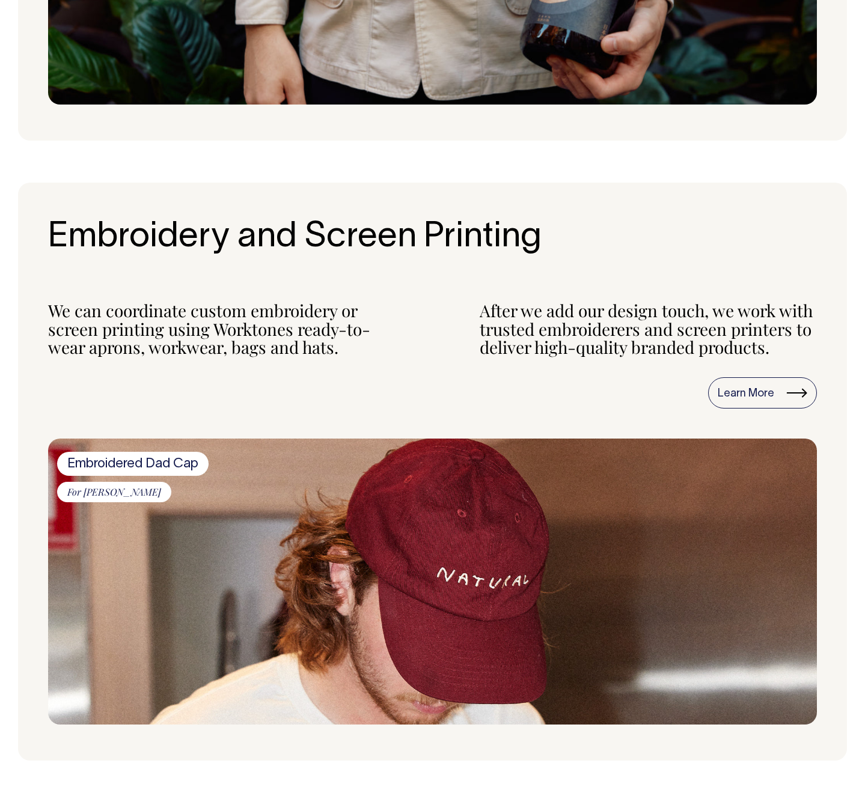
scroll to position [987, 0]
click at [745, 397] on link "Learn More" at bounding box center [762, 392] width 109 height 31
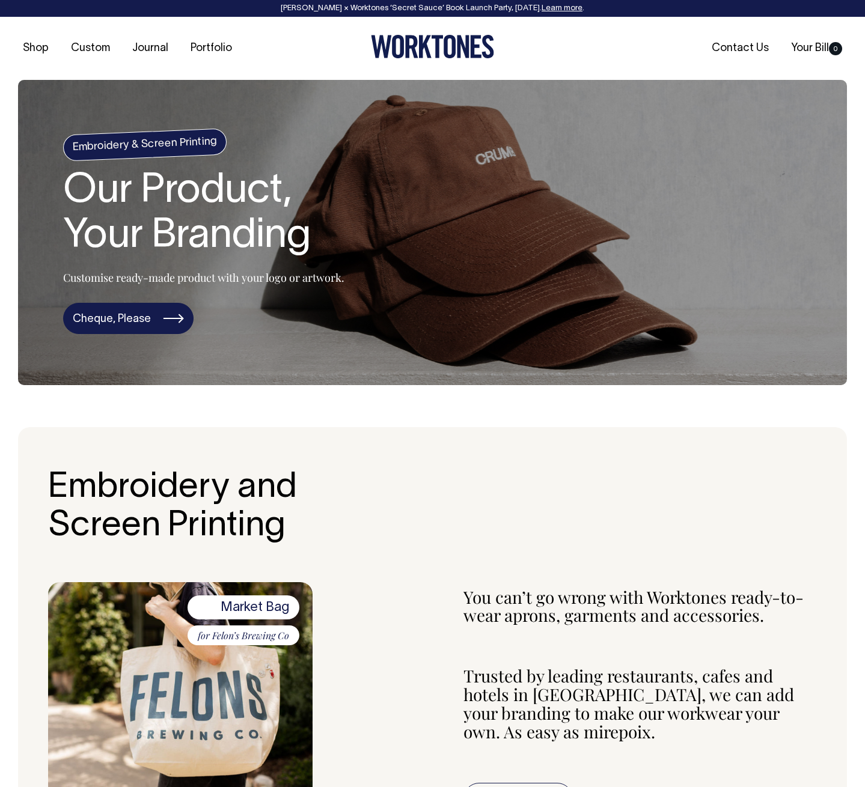
click at [124, 318] on link "Cheque, Please" at bounding box center [128, 318] width 130 height 31
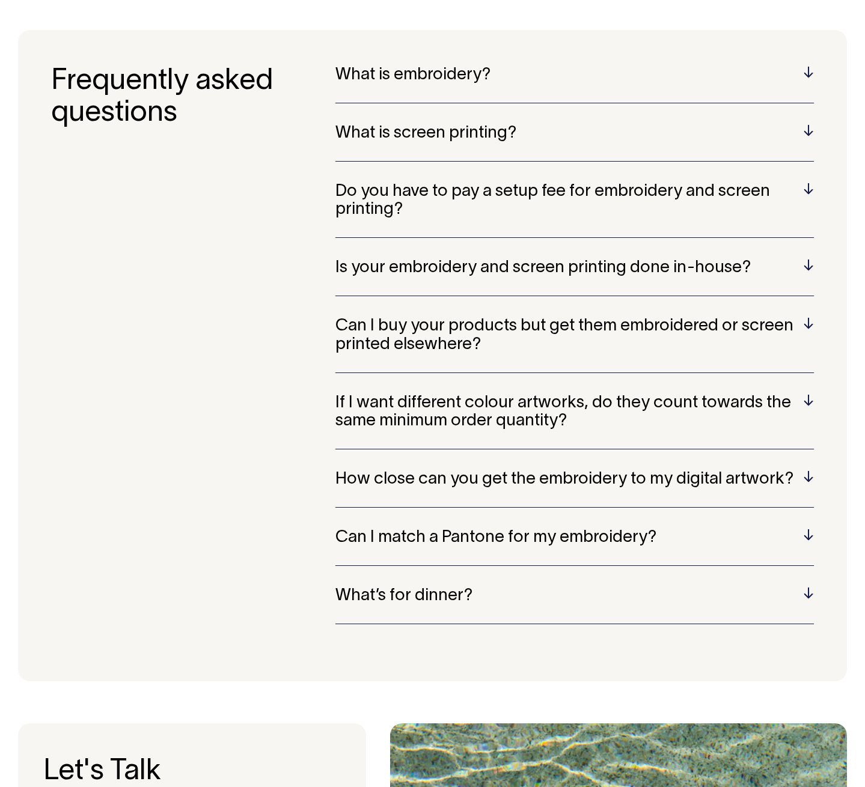
scroll to position [2706, 0]
click at [801, 593] on h5 "What’s for dinner?" at bounding box center [574, 596] width 478 height 19
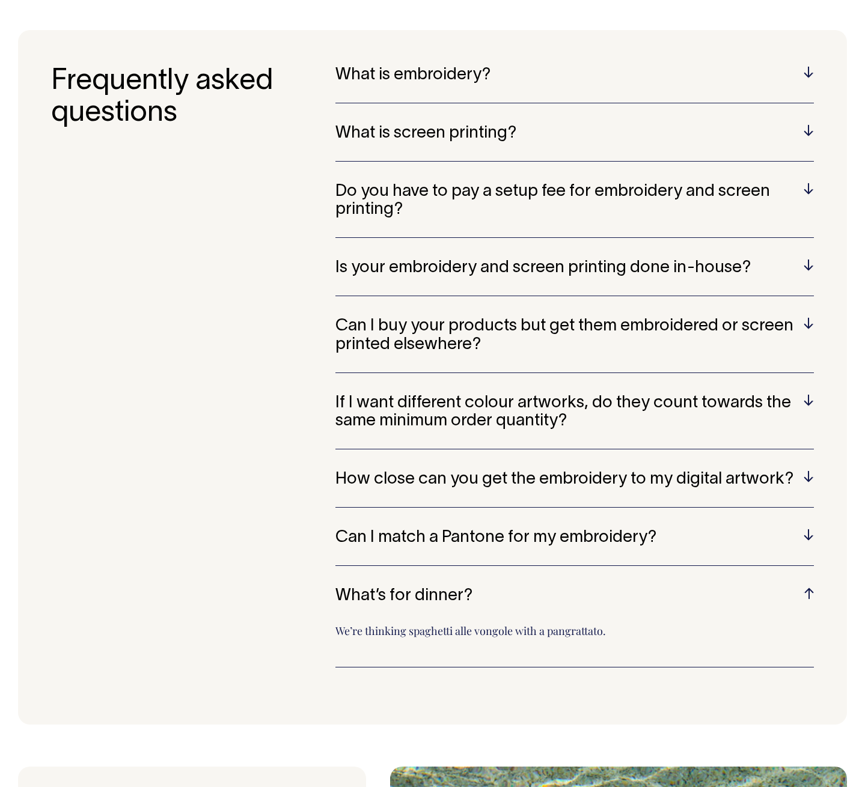
click at [807, 592] on h5 "What’s for dinner?" at bounding box center [574, 596] width 478 height 19
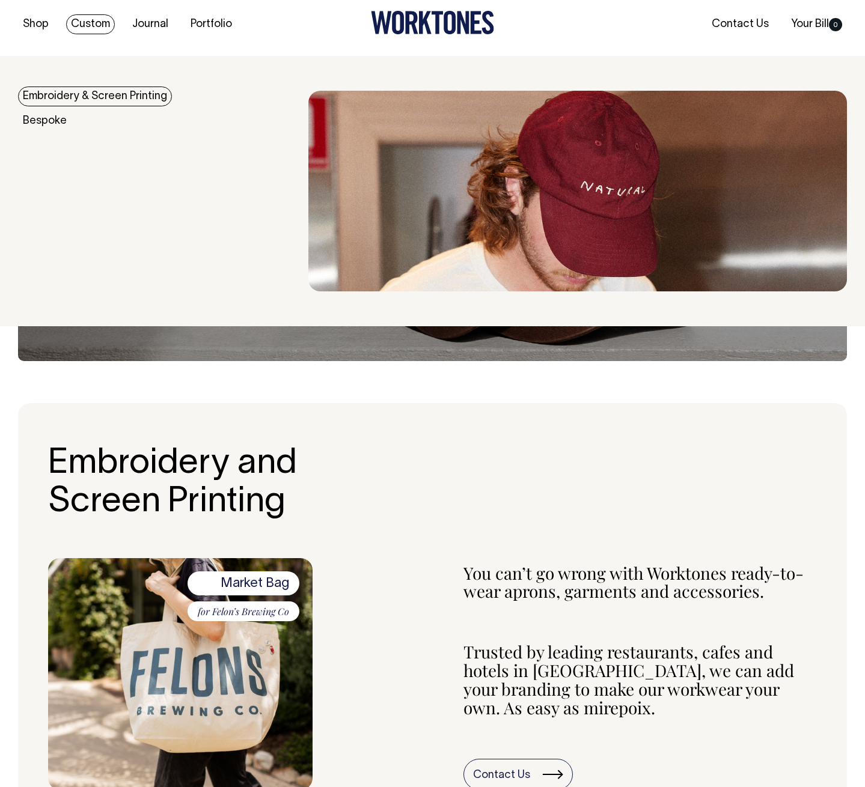
scroll to position [24, 0]
click at [60, 96] on link "Embroidery & Screen Printing" at bounding box center [95, 97] width 154 height 20
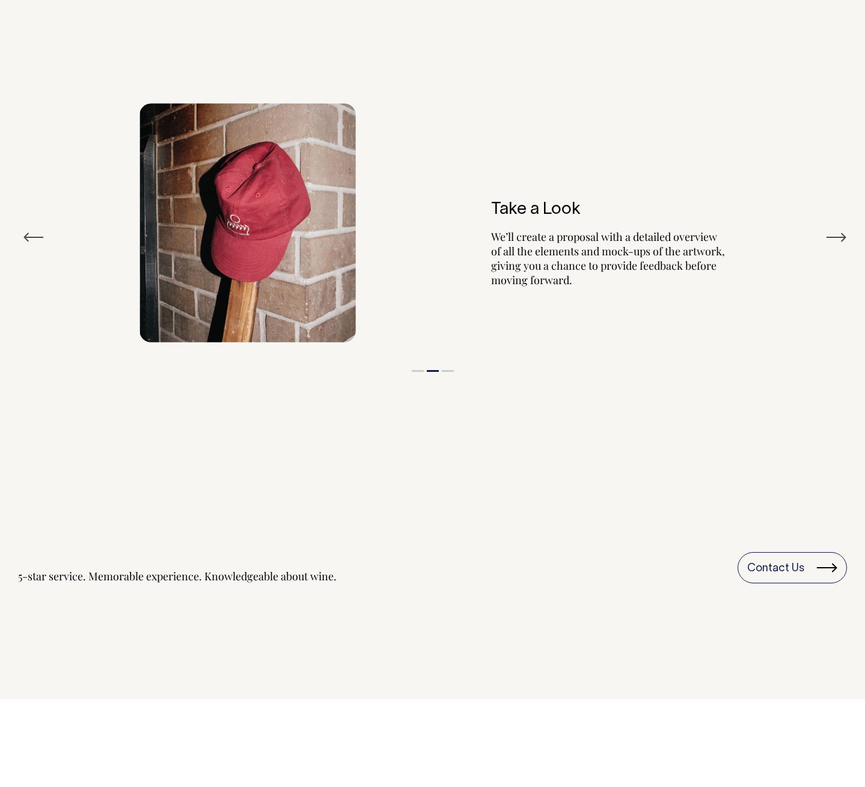
scroll to position [1478, 0]
click at [835, 237] on button "Next" at bounding box center [836, 237] width 22 height 18
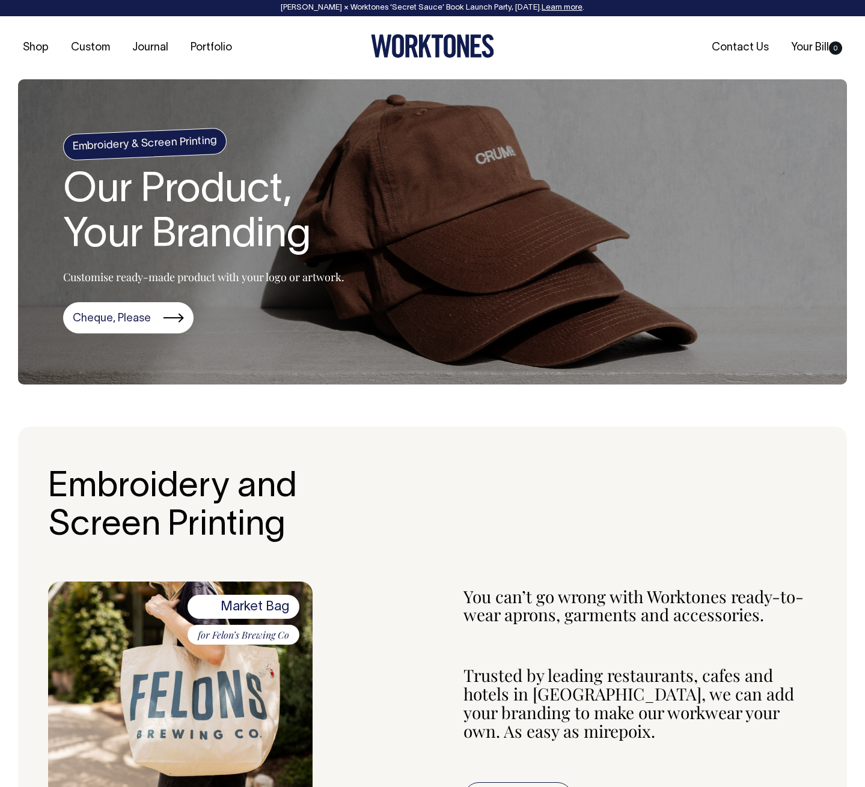
scroll to position [0, 0]
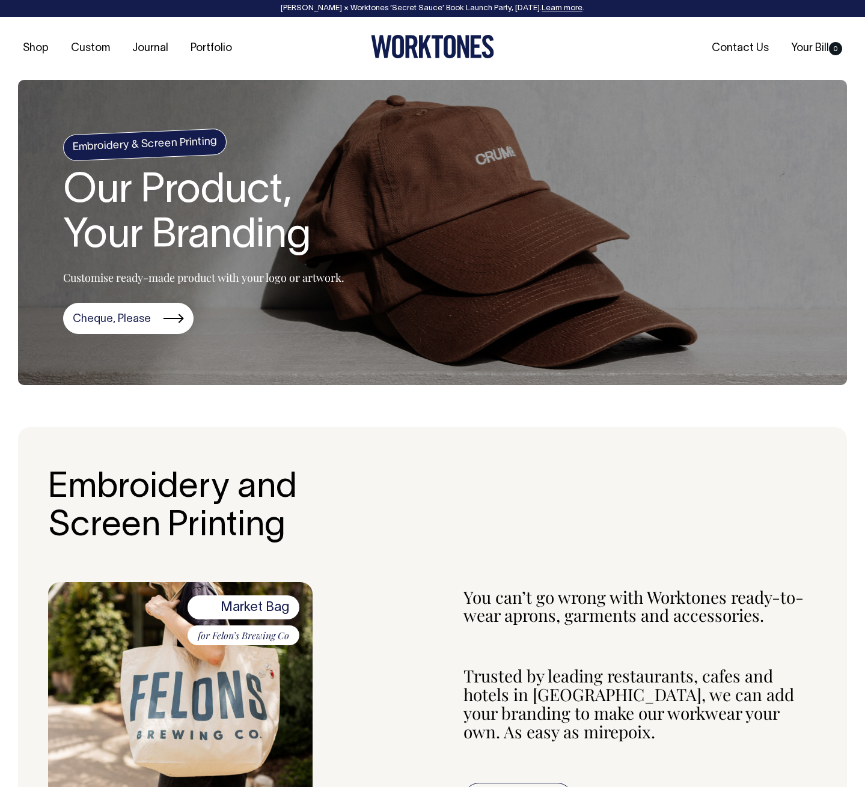
click at [455, 42] on icon at bounding box center [449, 46] width 12 height 23
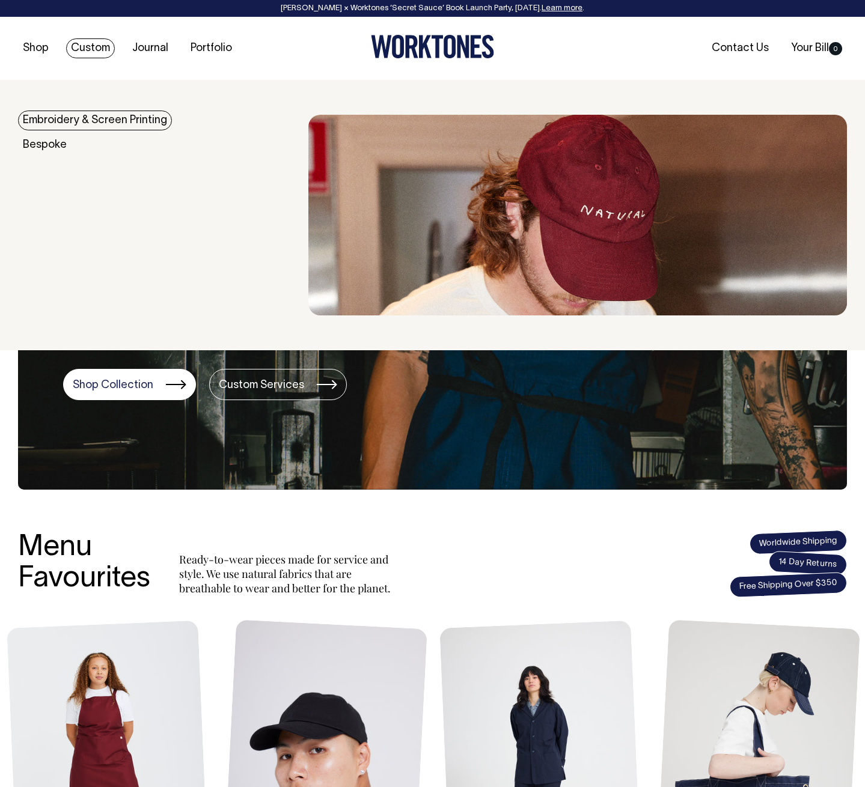
click at [103, 47] on link "Custom" at bounding box center [90, 48] width 49 height 20
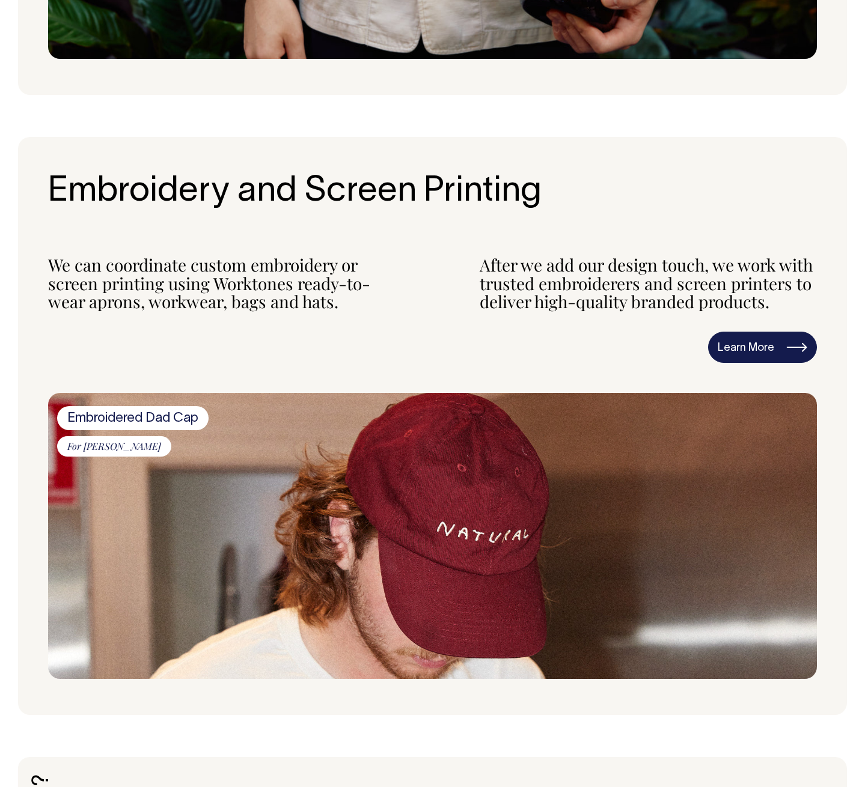
scroll to position [1033, 0]
click at [760, 353] on link "Learn More" at bounding box center [762, 347] width 109 height 31
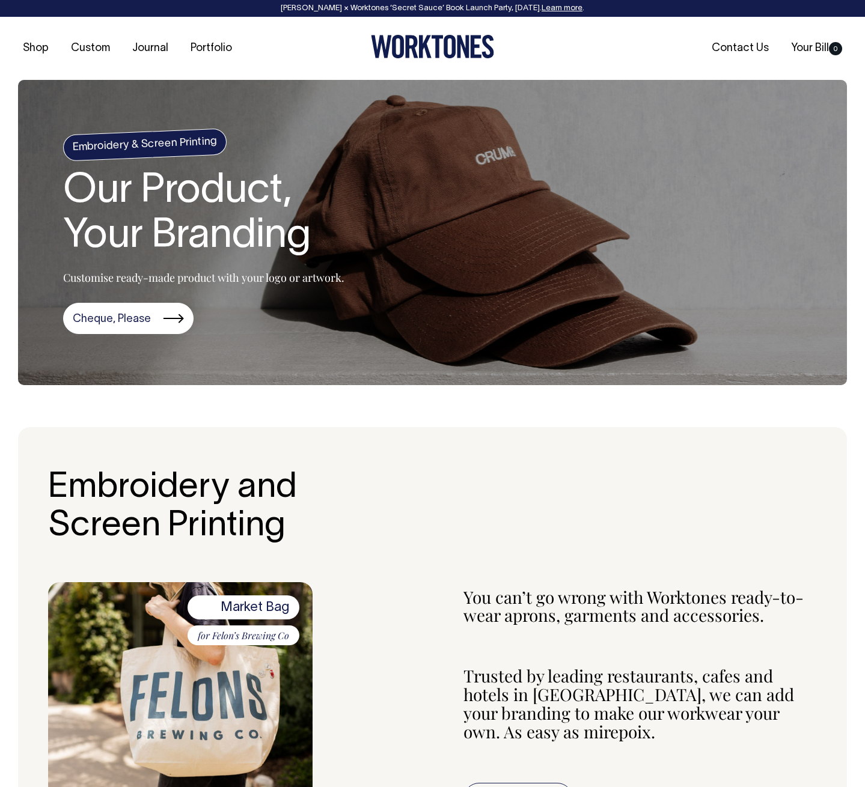
click at [472, 45] on icon at bounding box center [475, 46] width 11 height 23
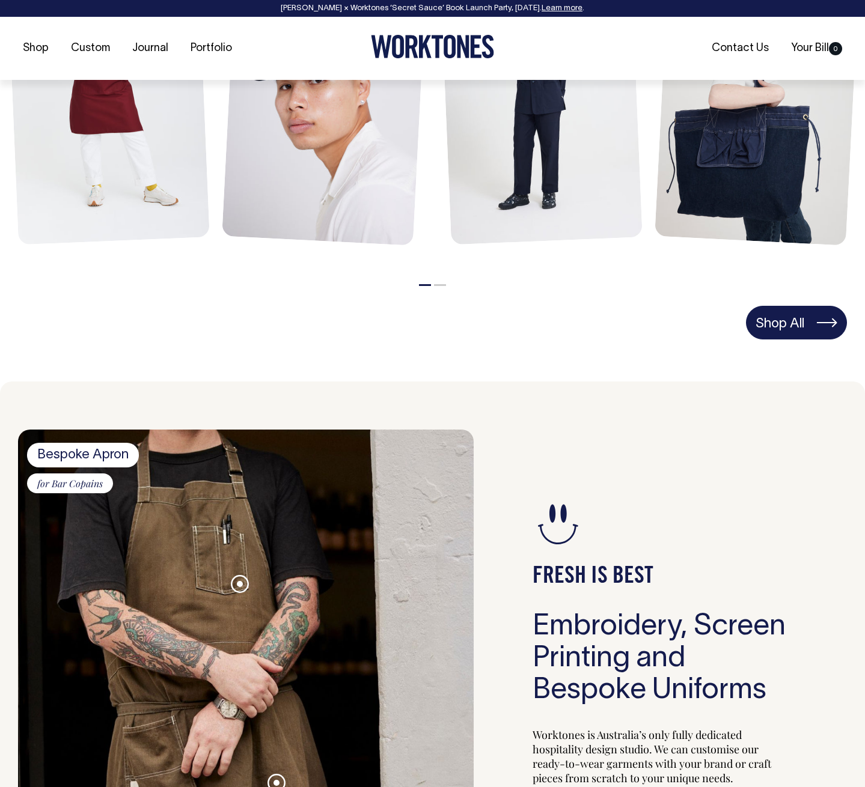
scroll to position [672, 0]
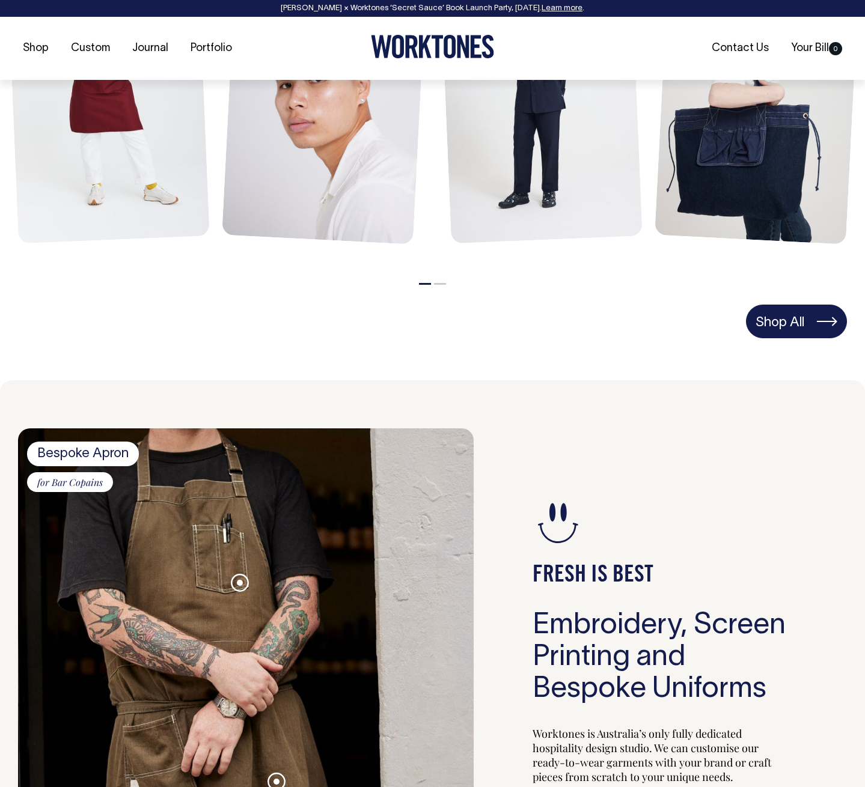
click at [811, 321] on link "Shop All" at bounding box center [796, 322] width 101 height 34
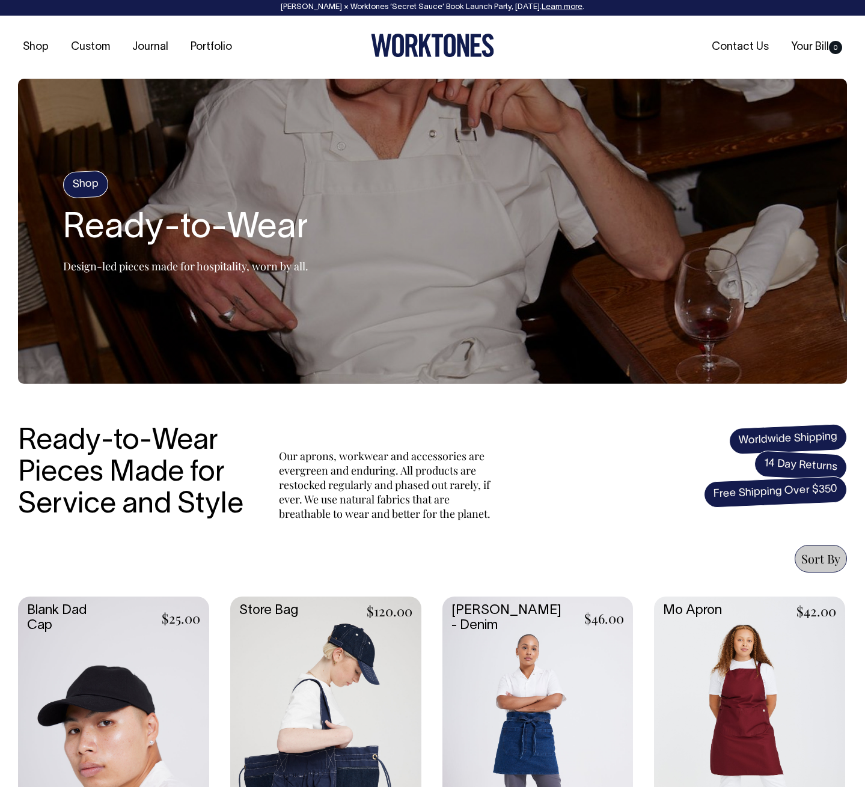
scroll to position [1, 0]
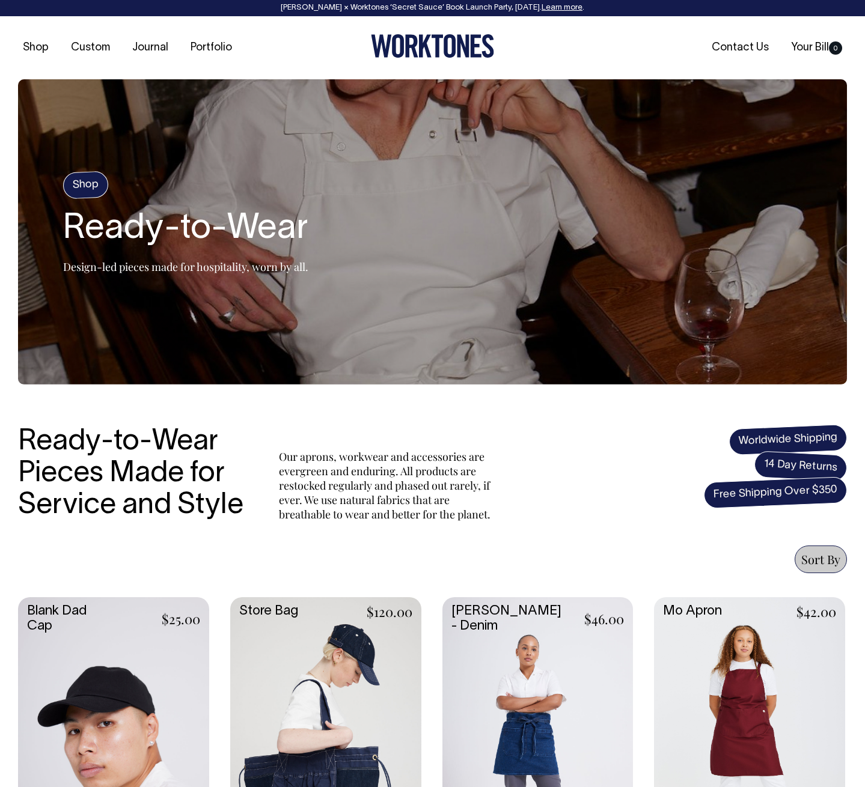
click at [123, 659] on link at bounding box center [113, 739] width 191 height 284
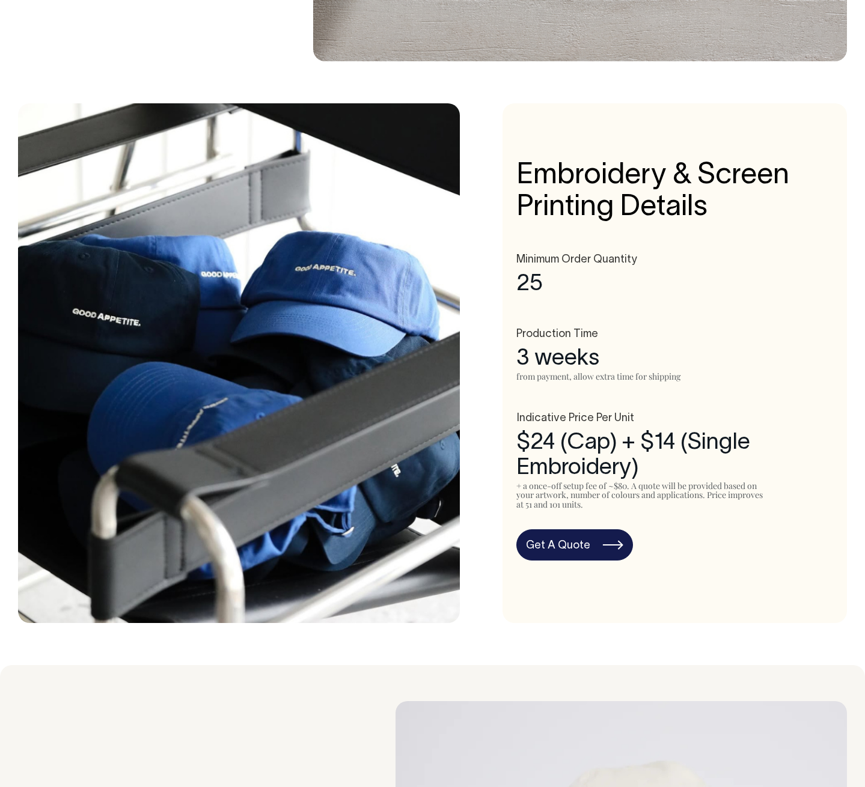
scroll to position [428, 0]
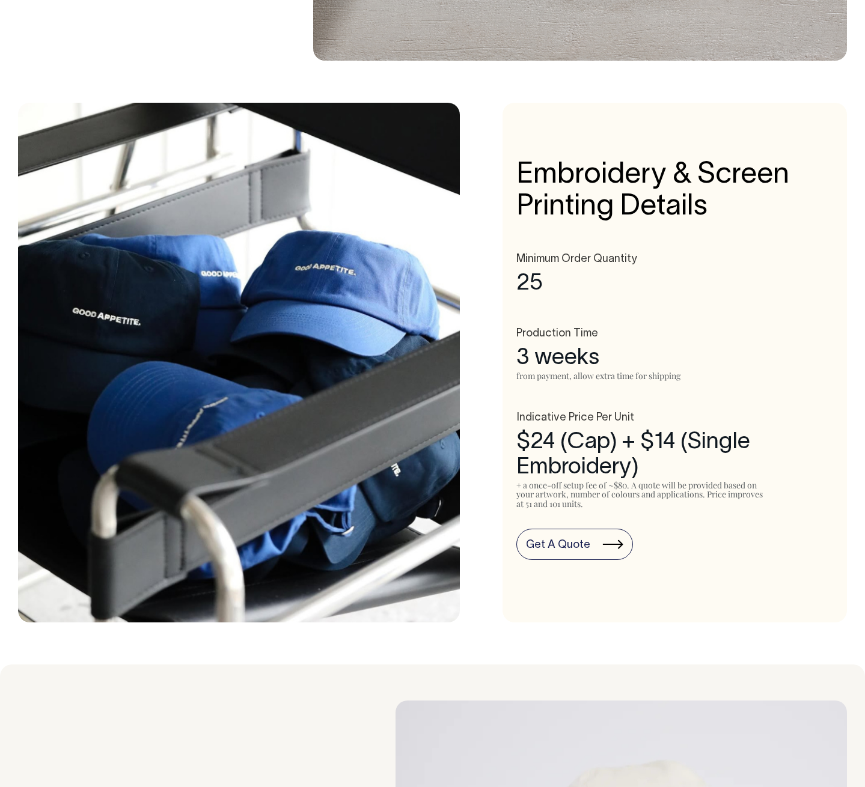
click at [577, 544] on link "Get A Quote" at bounding box center [574, 544] width 117 height 31
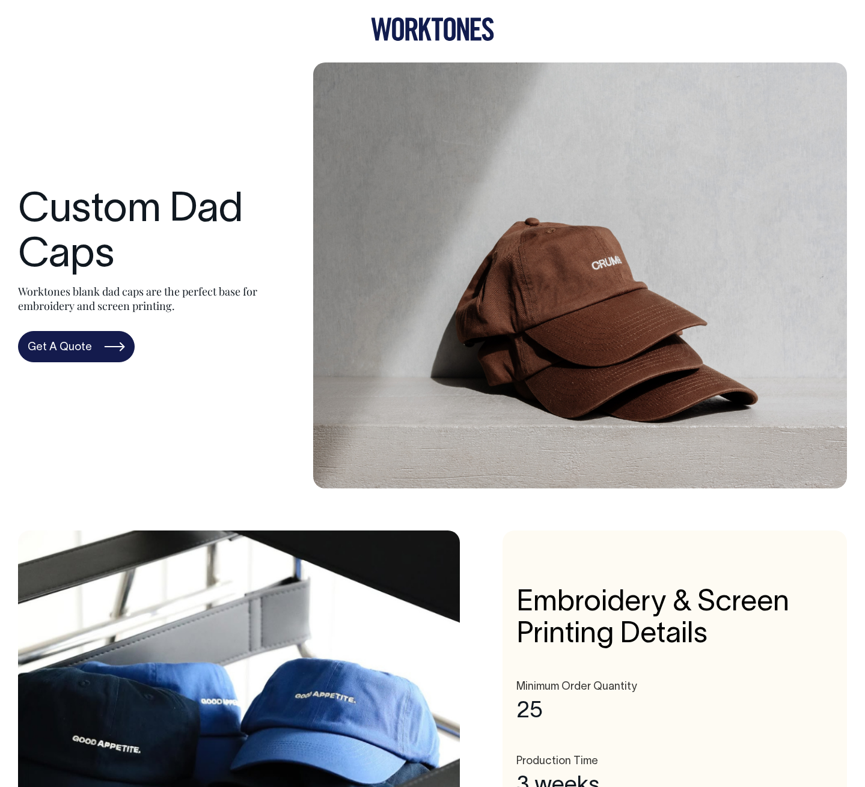
scroll to position [0, 0]
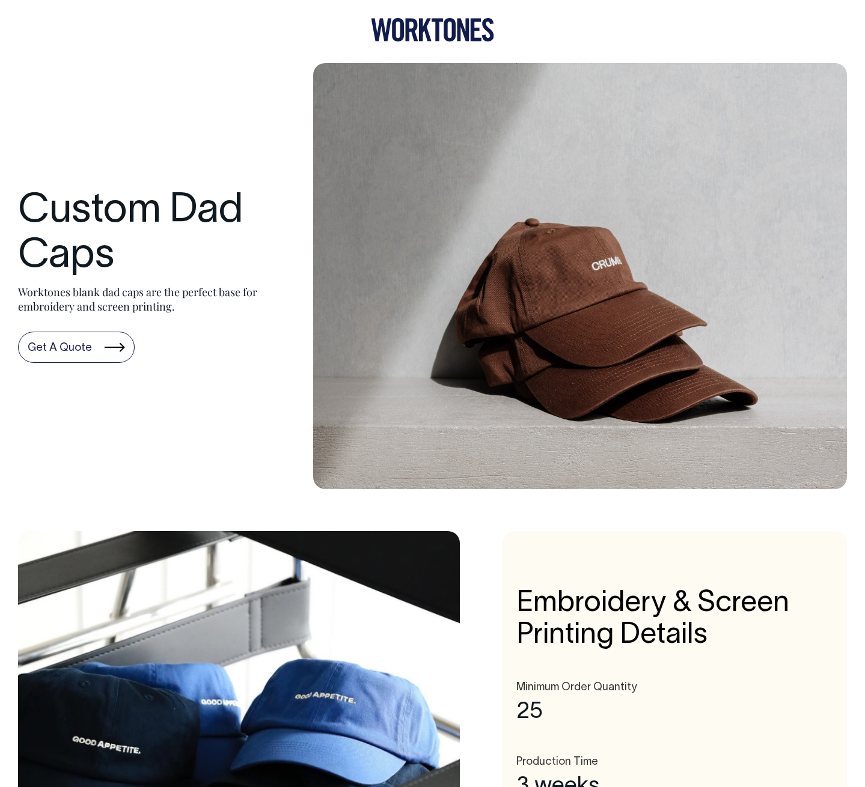
click at [53, 349] on link "Get A Quote" at bounding box center [76, 347] width 117 height 31
click at [397, 38] on icon at bounding box center [398, 29] width 12 height 23
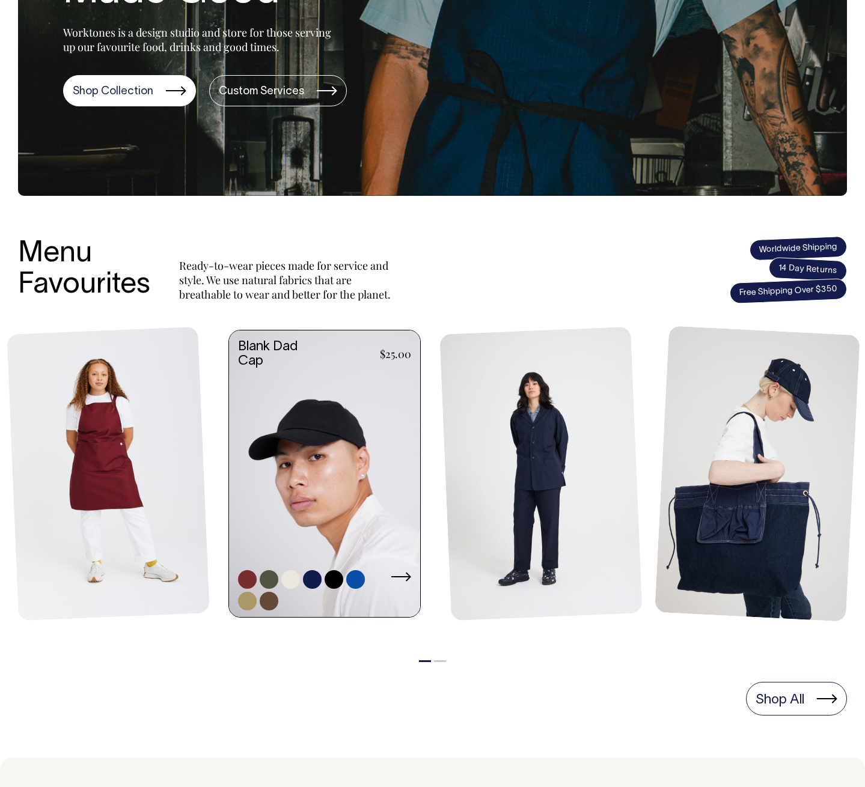
click at [277, 525] on link at bounding box center [324, 474] width 191 height 289
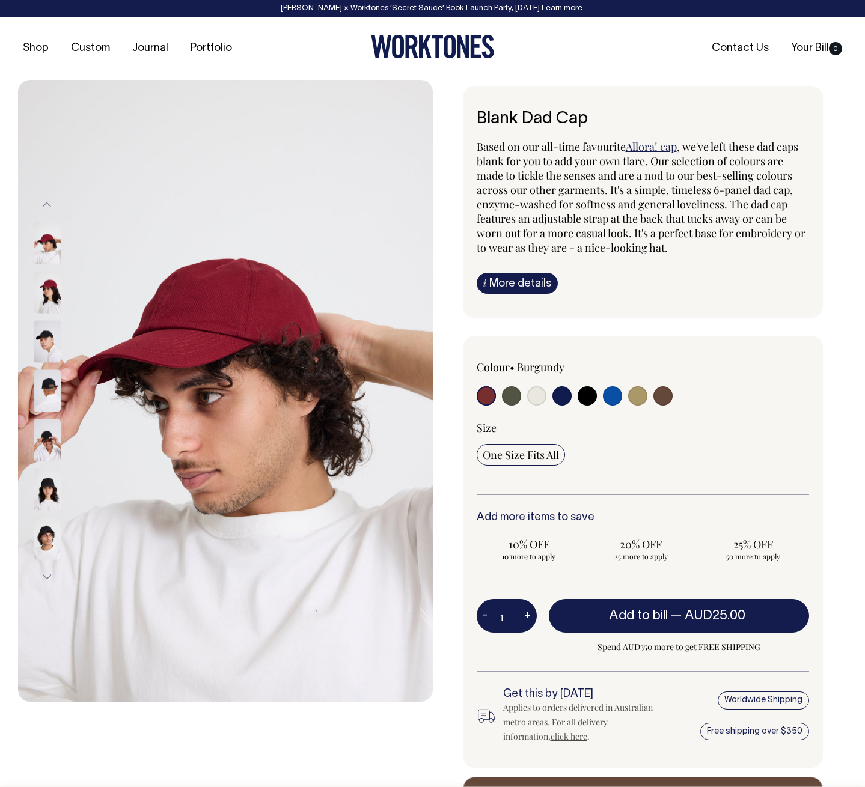
click at [660, 396] on input "radio" at bounding box center [662, 395] width 19 height 19
radio input "true"
select select "Espresso"
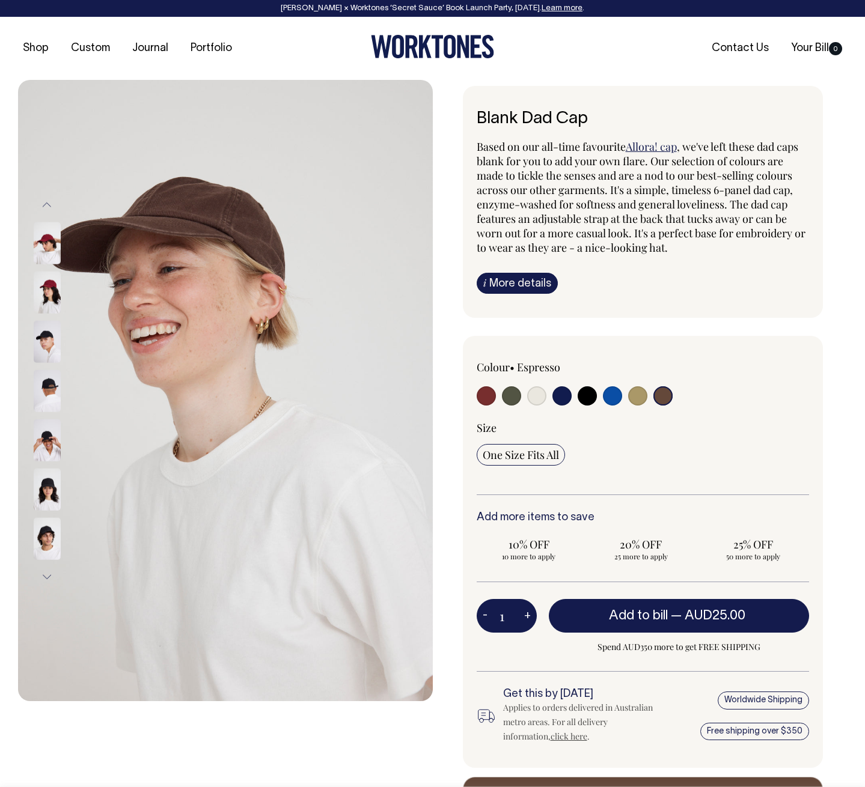
scroll to position [1, 0]
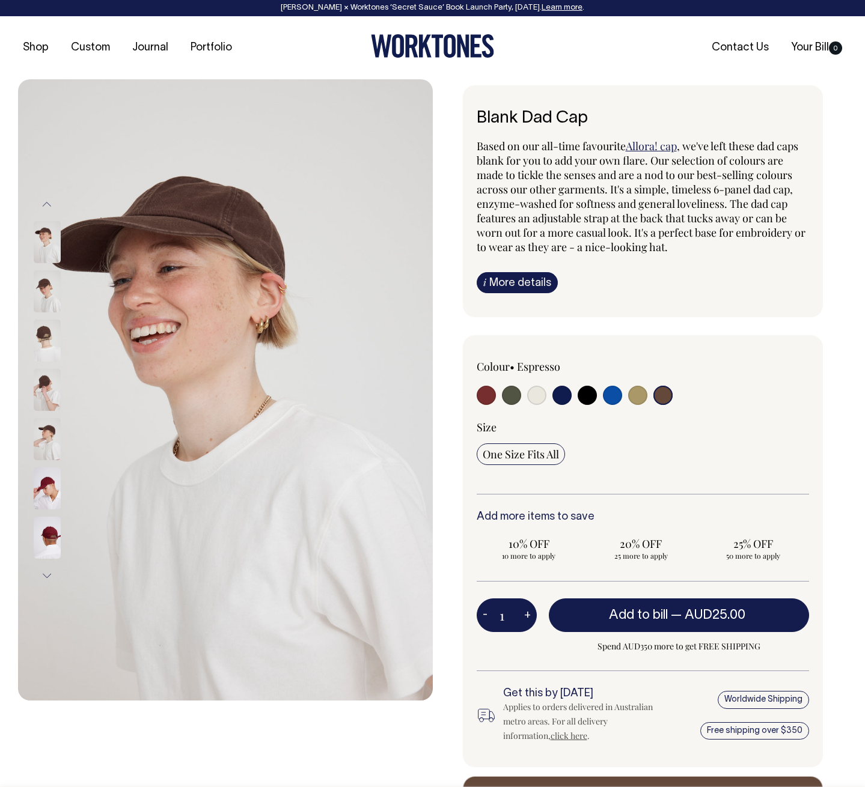
click at [41, 400] on img at bounding box center [47, 390] width 27 height 42
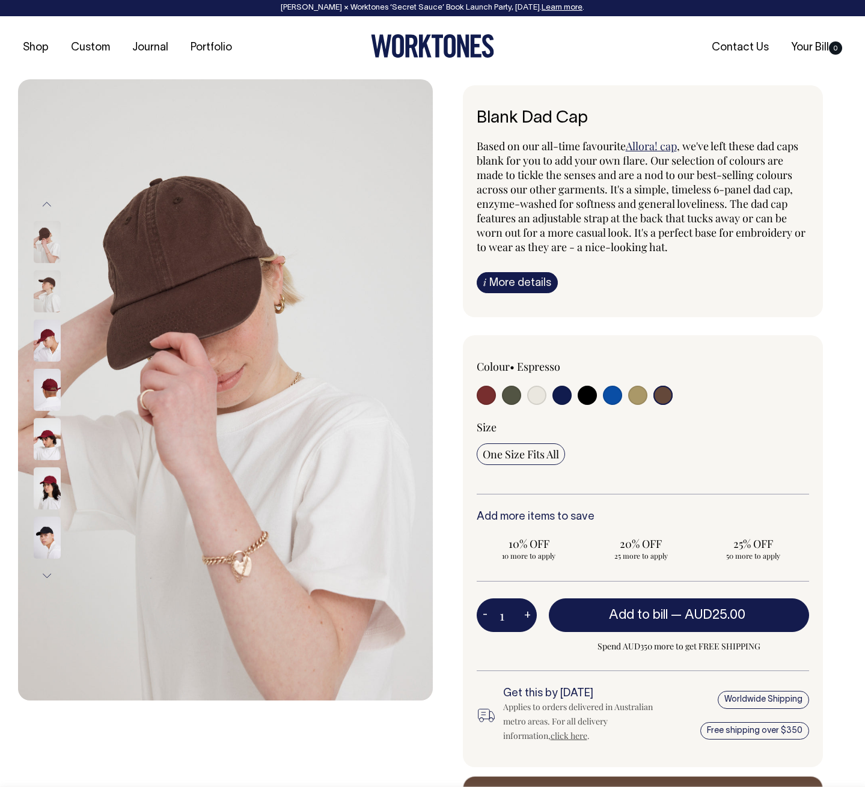
click at [44, 288] on img at bounding box center [47, 291] width 27 height 42
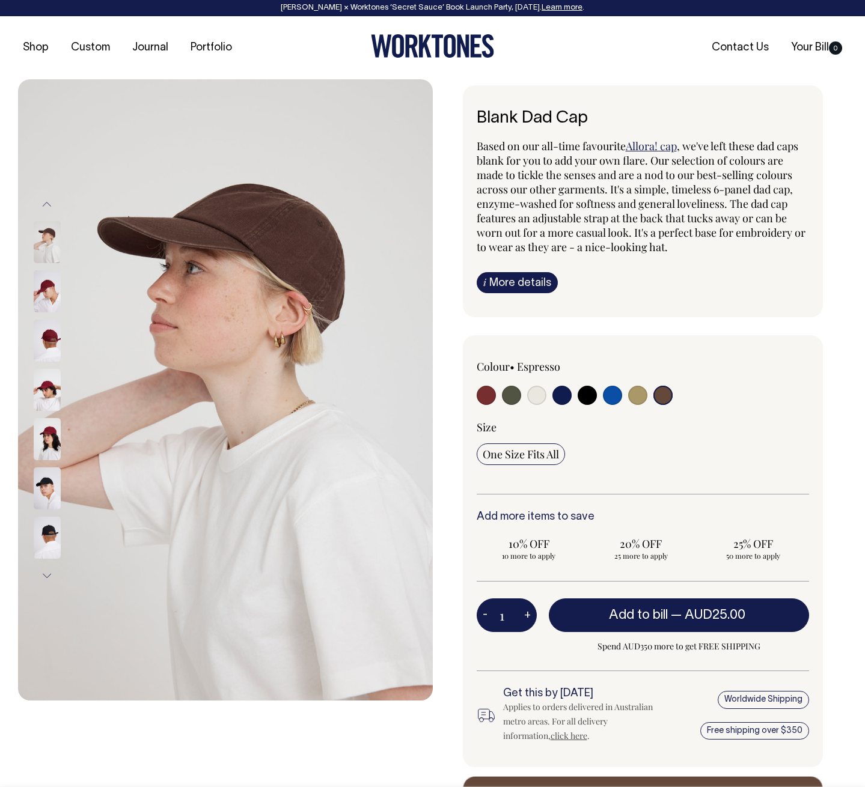
click at [610, 399] on input "radio" at bounding box center [612, 395] width 19 height 19
radio input "true"
select select "Worker Blue"
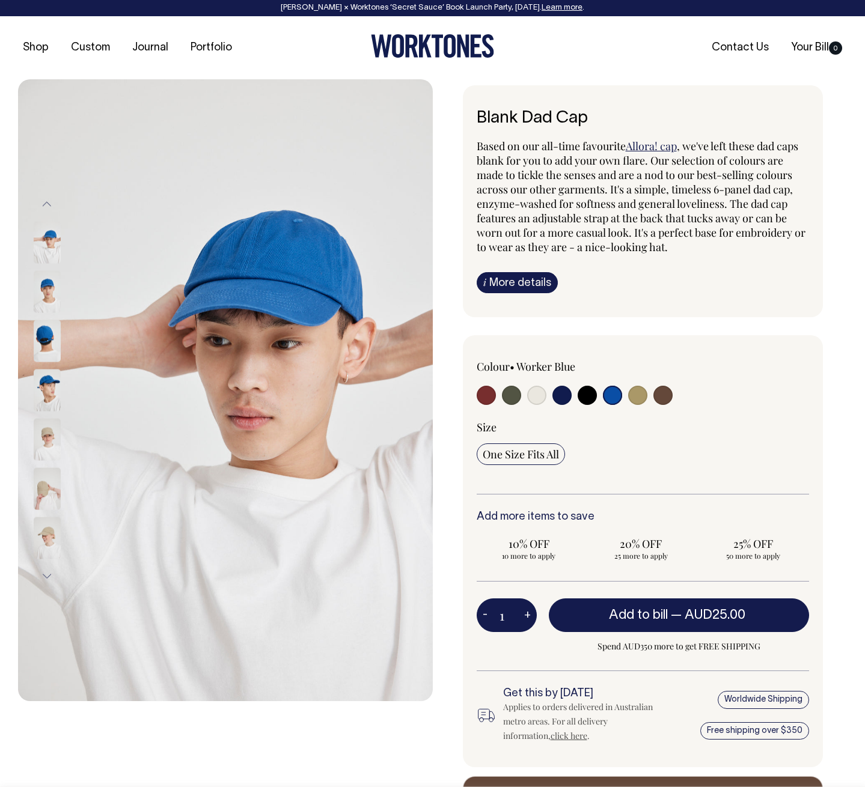
click at [48, 296] on img at bounding box center [47, 292] width 27 height 42
click at [561, 396] on input "radio" at bounding box center [561, 395] width 19 height 19
radio input "true"
select select "Dark Navy"
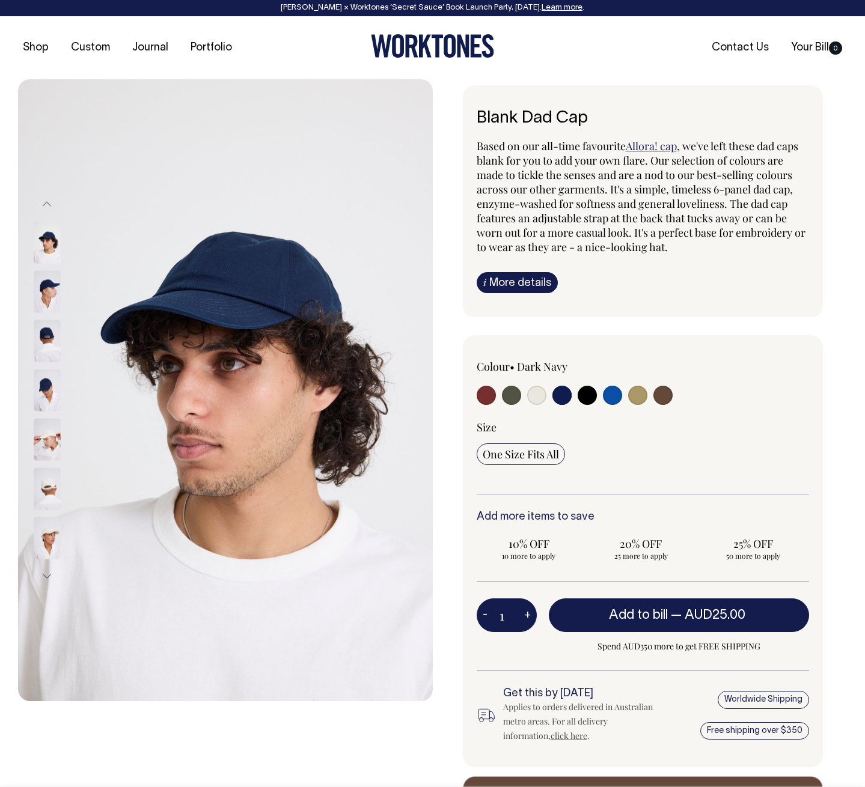
click at [45, 330] on img at bounding box center [47, 341] width 27 height 42
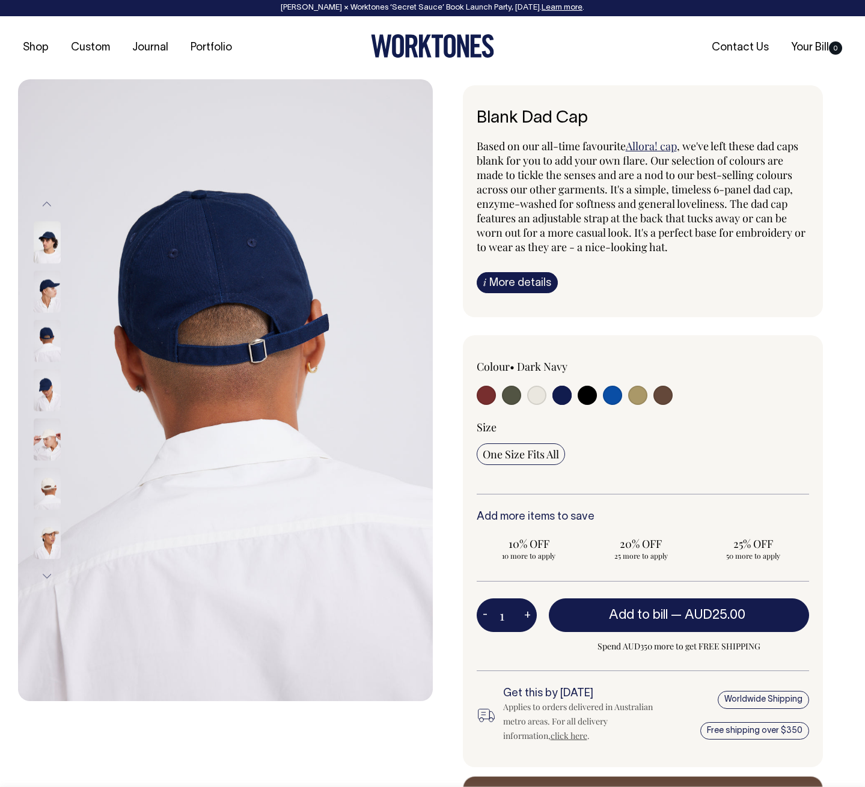
click at [45, 285] on img at bounding box center [47, 292] width 27 height 42
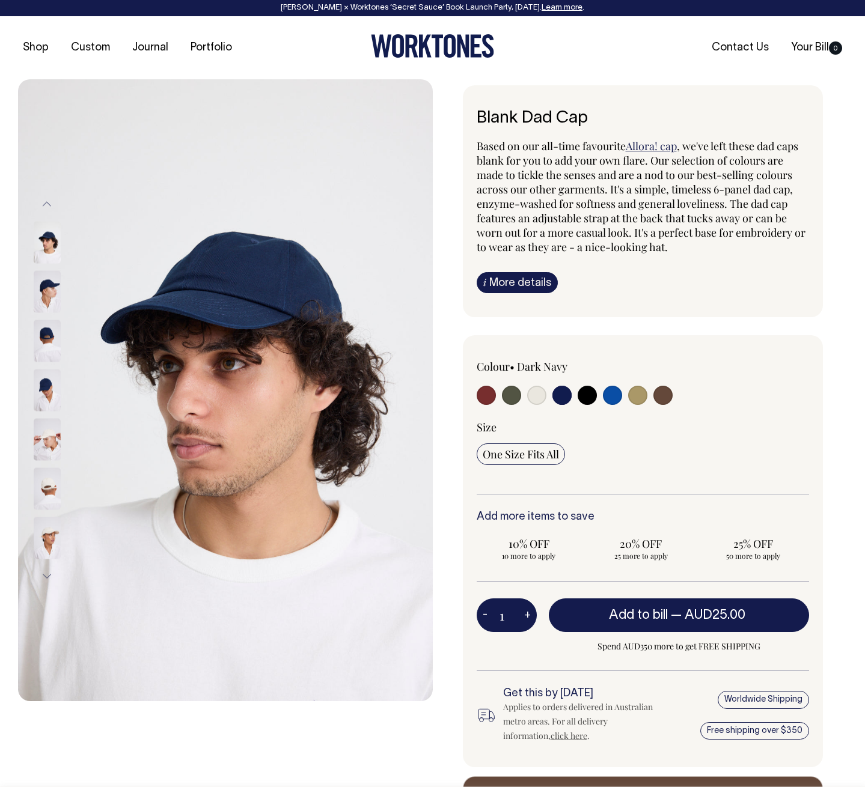
click at [47, 246] on img at bounding box center [47, 243] width 27 height 42
click at [61, 232] on div at bounding box center [63, 242] width 60 height 49
drag, startPoint x: 487, startPoint y: 394, endPoint x: 466, endPoint y: 389, distance: 21.6
click at [486, 394] on input "radio" at bounding box center [485, 395] width 19 height 19
radio input "true"
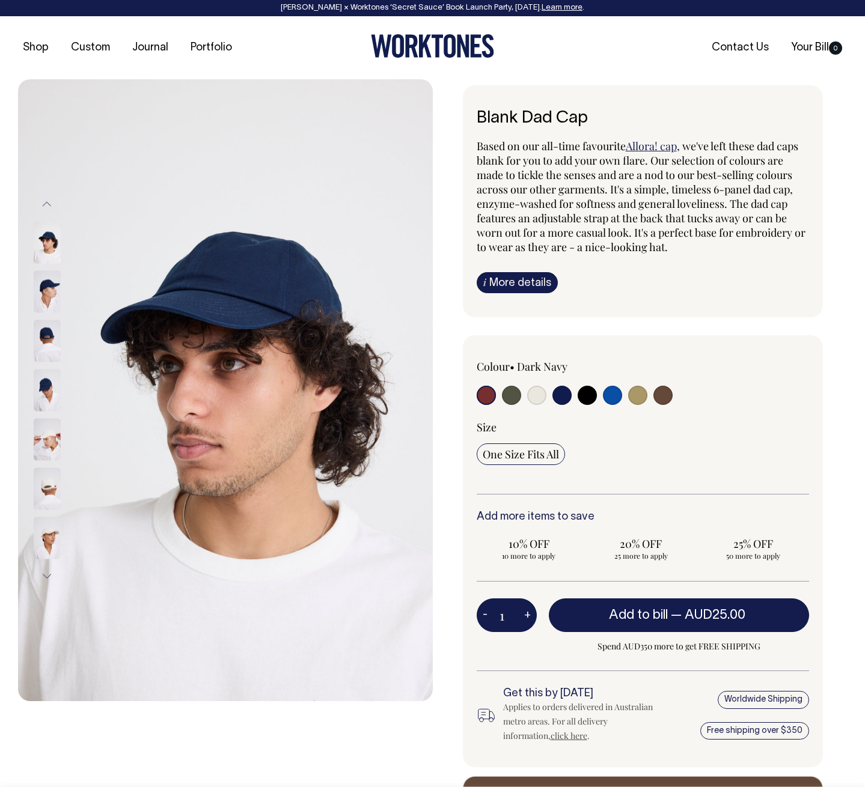
radio input "true"
select select "Burgundy"
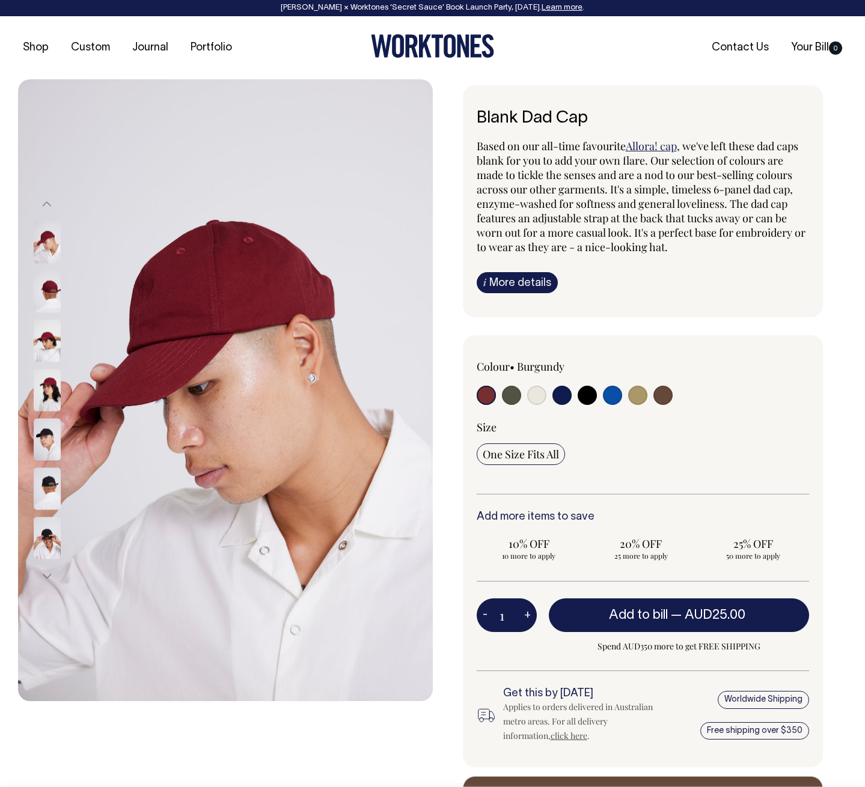
click at [513, 395] on input "radio" at bounding box center [511, 395] width 19 height 19
radio input "true"
select select "Olive"
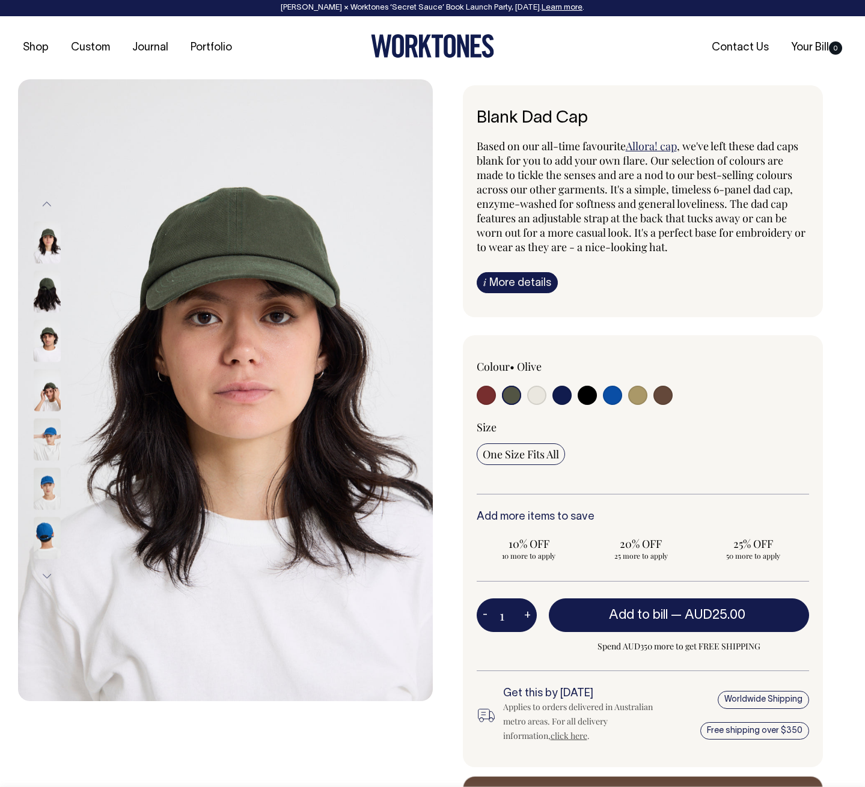
click at [38, 345] on img at bounding box center [47, 341] width 27 height 42
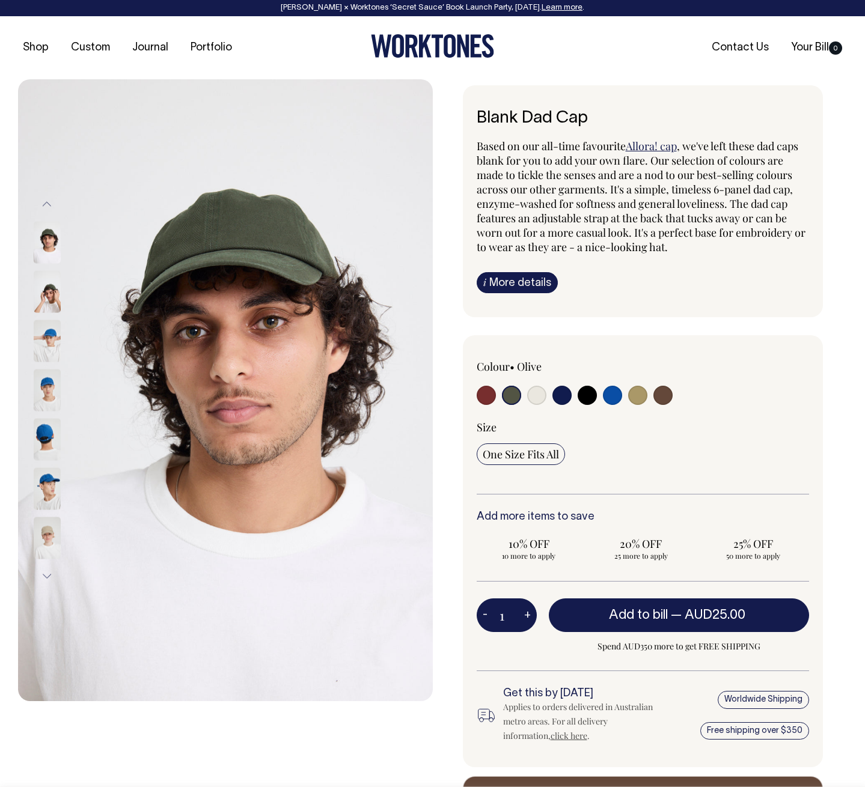
click at [55, 228] on img at bounding box center [47, 243] width 27 height 42
click at [55, 282] on img at bounding box center [47, 292] width 27 height 42
